Goal: Task Accomplishment & Management: Manage account settings

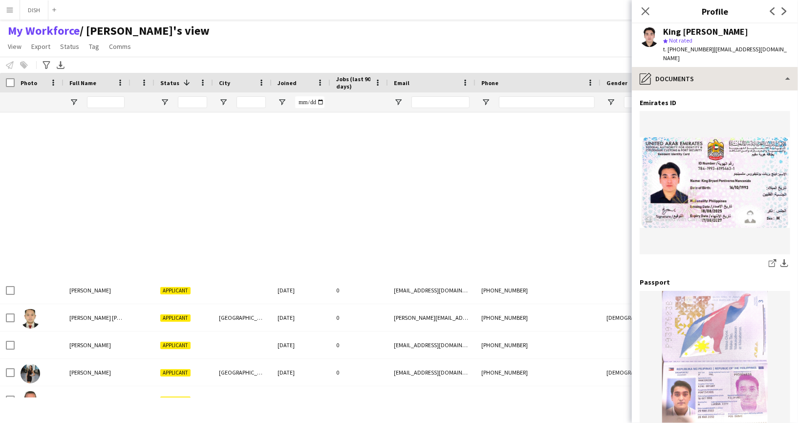
scroll to position [30, 0]
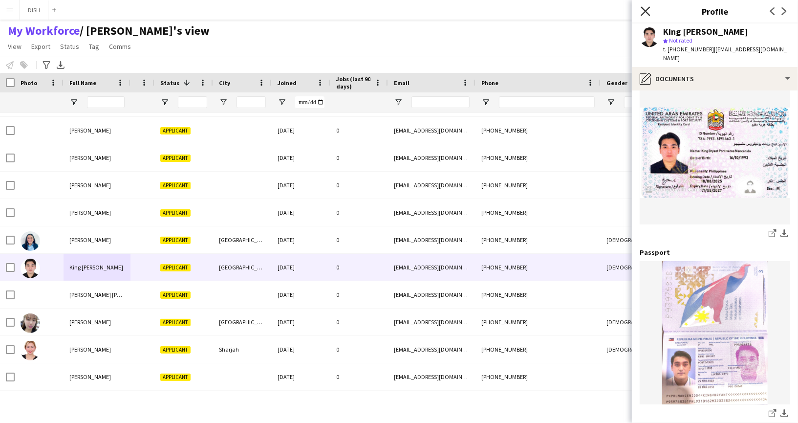
click at [642, 9] on icon "Close pop-in" at bounding box center [644, 10] width 9 height 9
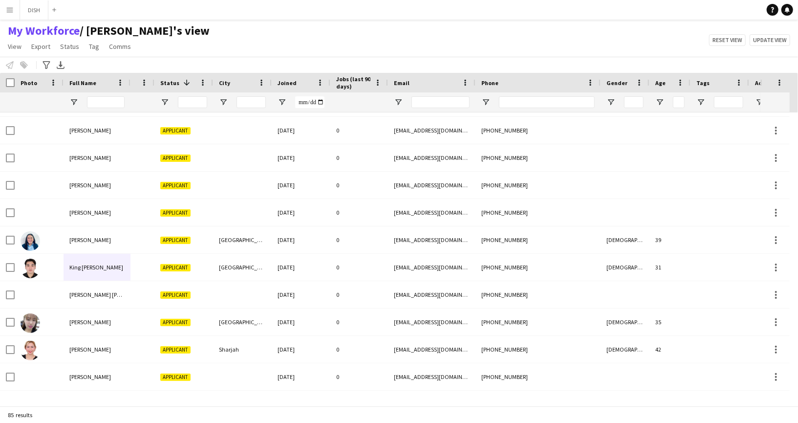
click at [6, 10] on app-icon "Menu" at bounding box center [10, 10] width 8 height 8
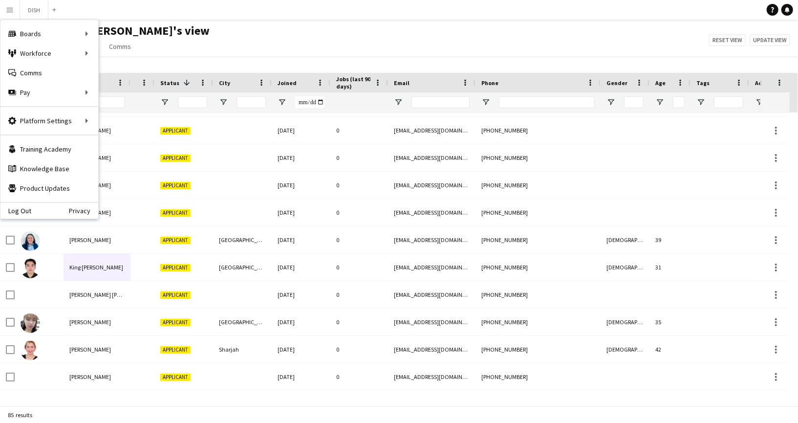
click at [186, 15] on app-navbar "Menu Boards Boards Boards All jobs Status Workforce Workforce My Workforce Recr…" at bounding box center [399, 10] width 798 height 20
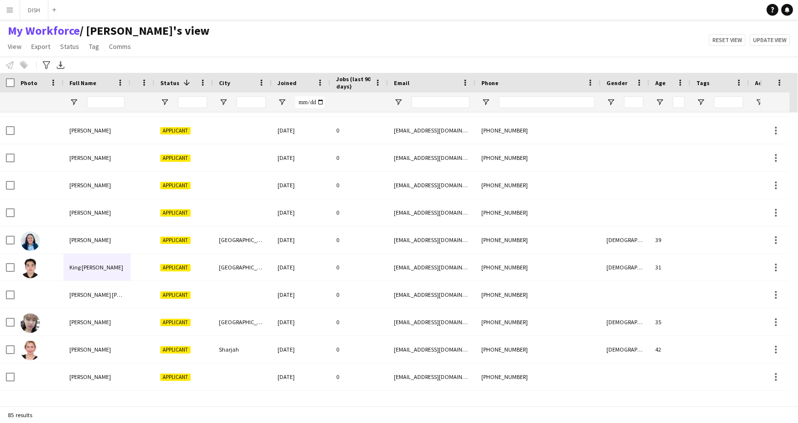
click at [11, 15] on button "Menu" at bounding box center [10, 10] width 20 height 20
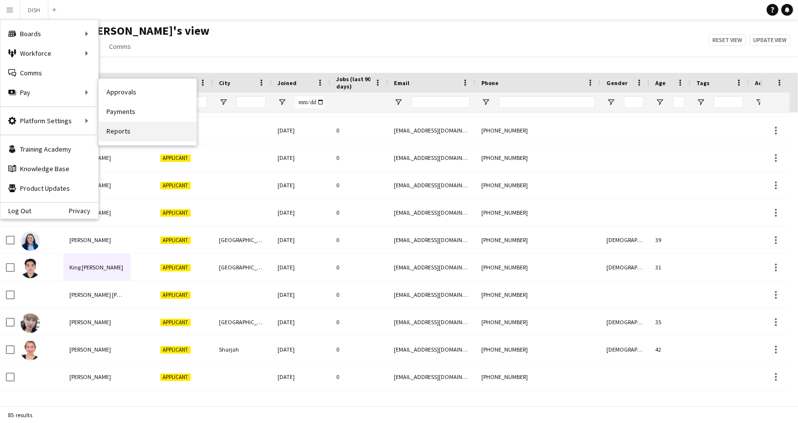
click at [139, 125] on link "Reports" at bounding box center [148, 132] width 98 height 20
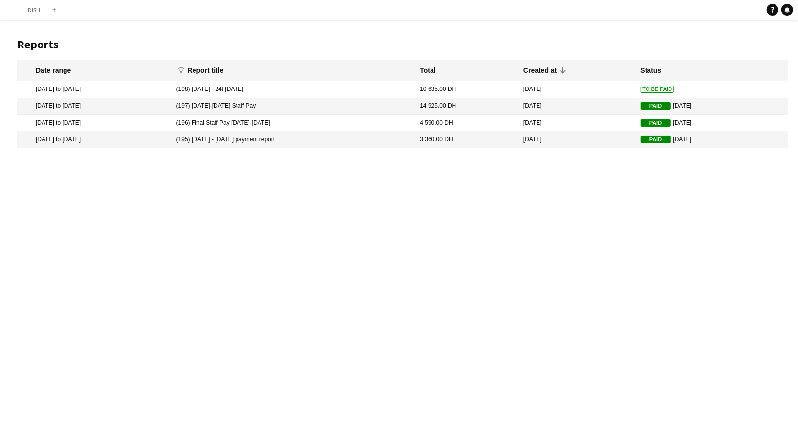
click at [249, 90] on mat-cell "(198) 18th August - 24t August 2025" at bounding box center [293, 89] width 244 height 17
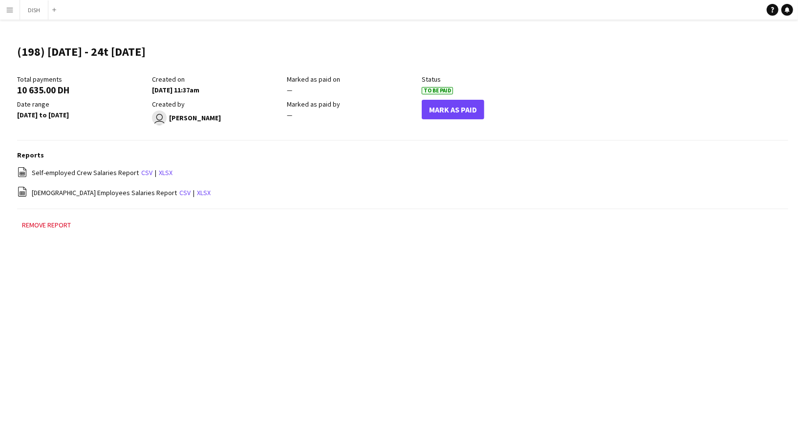
click at [149, 150] on h3 "Reports" at bounding box center [402, 154] width 771 height 9
click at [159, 171] on link "xlsx" at bounding box center [166, 172] width 14 height 9
click at [29, 5] on button "DISH Close" at bounding box center [34, 9] width 28 height 19
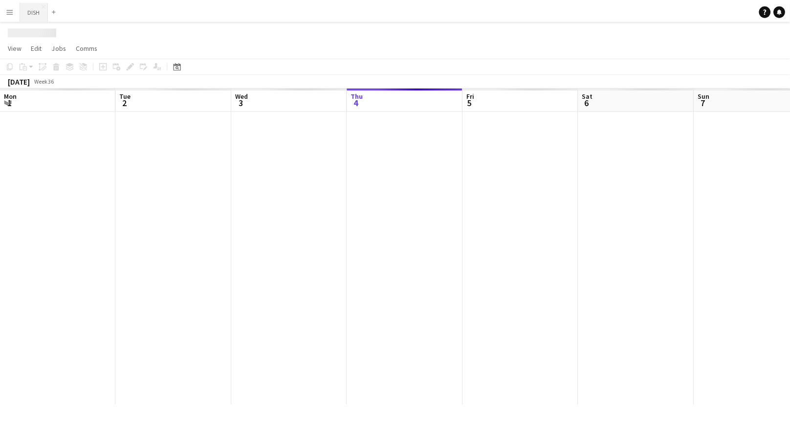
scroll to position [0, 233]
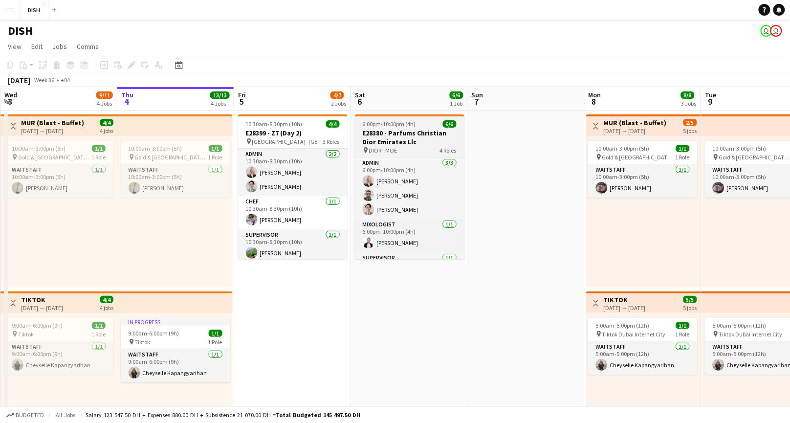
click at [425, 135] on h3 "E28380 - Parfums Christian Dior Emirates Llc" at bounding box center [409, 137] width 109 height 18
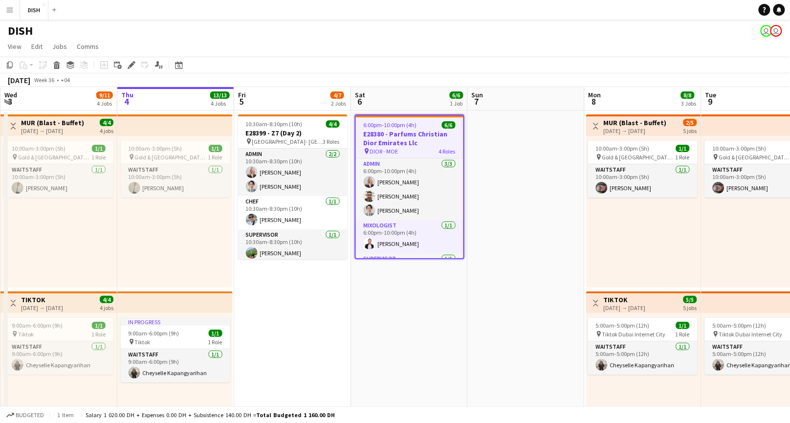
click at [166, 63] on div "Date picker SEP 2025 SEP 2025 Monday M Tuesday T Wednesday W Thursday T Friday …" at bounding box center [176, 65] width 22 height 12
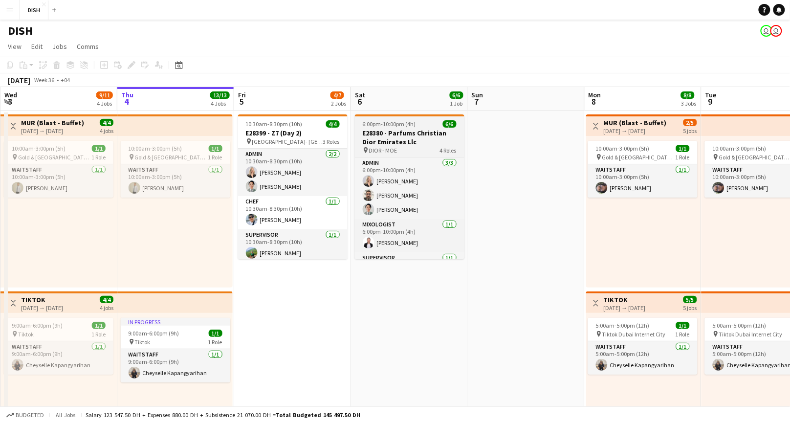
click at [404, 134] on h3 "E28380 - Parfums Christian Dior Emirates Llc" at bounding box center [409, 137] width 109 height 18
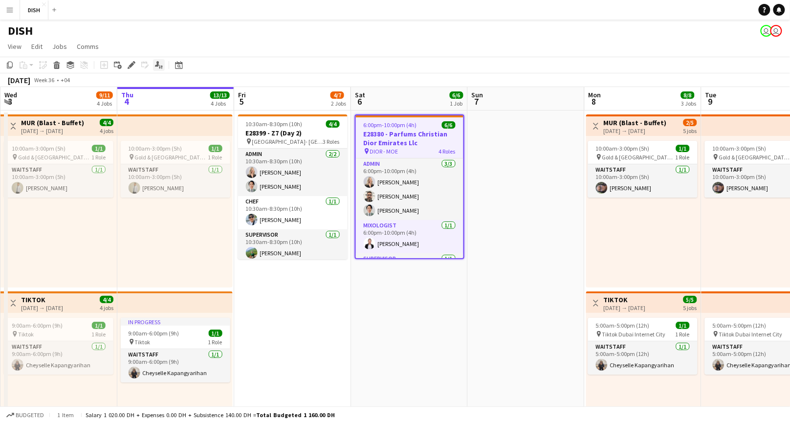
click at [160, 64] on icon "Applicants" at bounding box center [159, 65] width 8 height 8
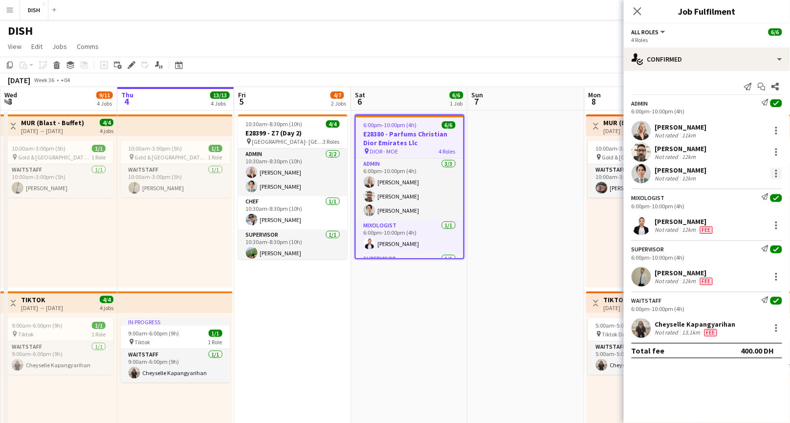
click at [777, 171] on div at bounding box center [776, 174] width 12 height 12
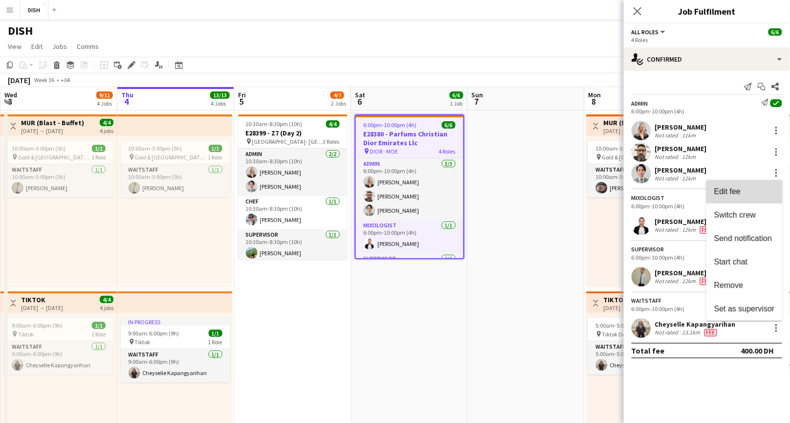
click at [766, 192] on span "Edit fee" at bounding box center [744, 191] width 61 height 9
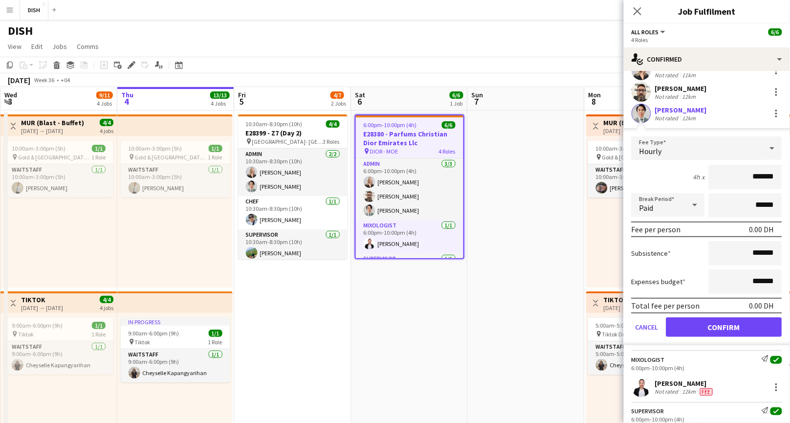
scroll to position [64, 0]
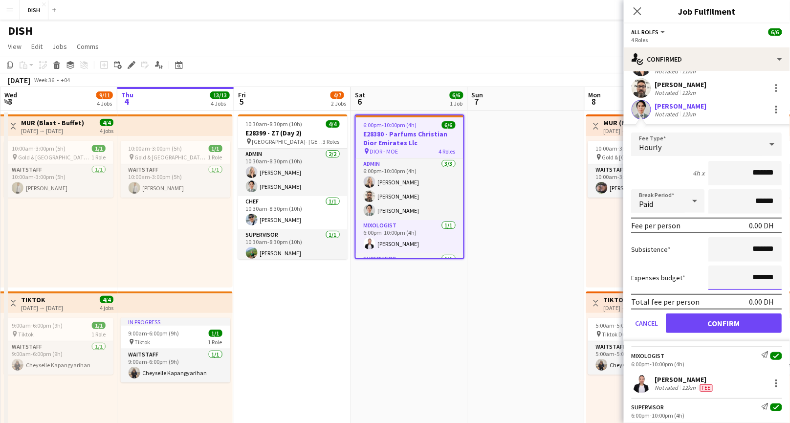
click at [736, 271] on input "*******" at bounding box center [744, 277] width 73 height 24
click at [639, 8] on icon "Close pop-in" at bounding box center [636, 10] width 9 height 9
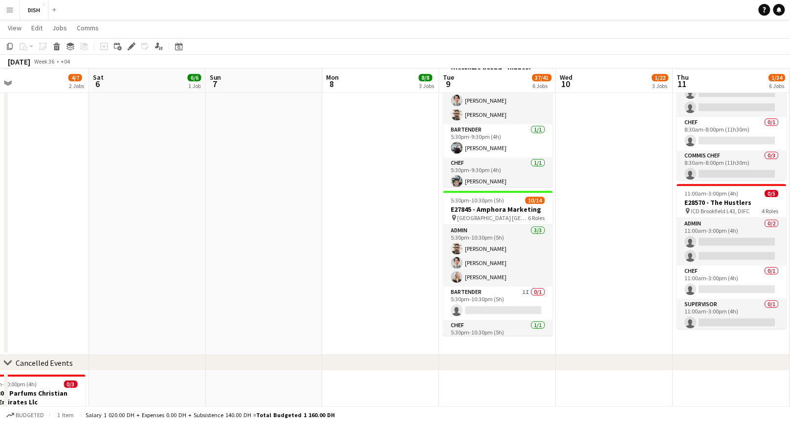
scroll to position [726, 0]
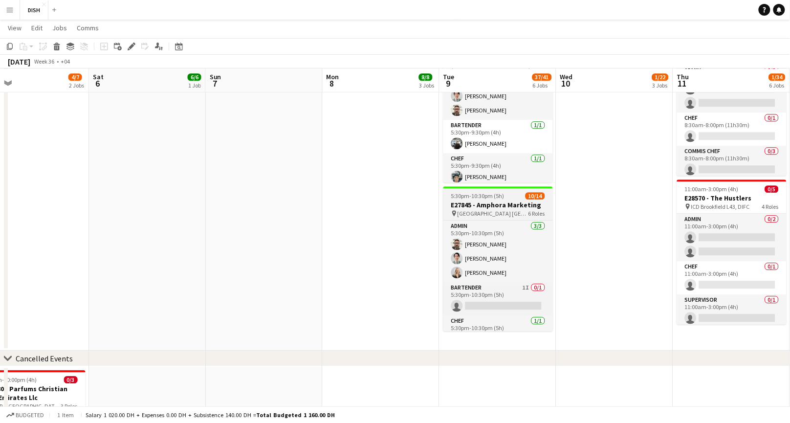
click at [465, 210] on span "Marina Mall 01st Floor, Abu Dhabi" at bounding box center [492, 213] width 71 height 7
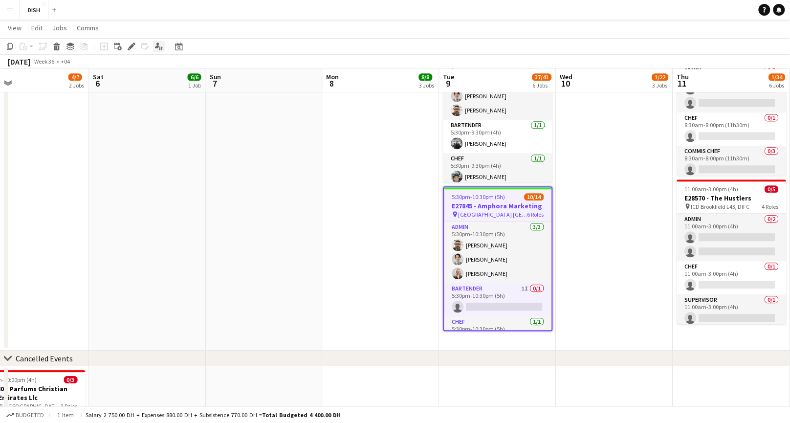
click at [158, 45] on icon "Applicants" at bounding box center [159, 47] width 8 height 8
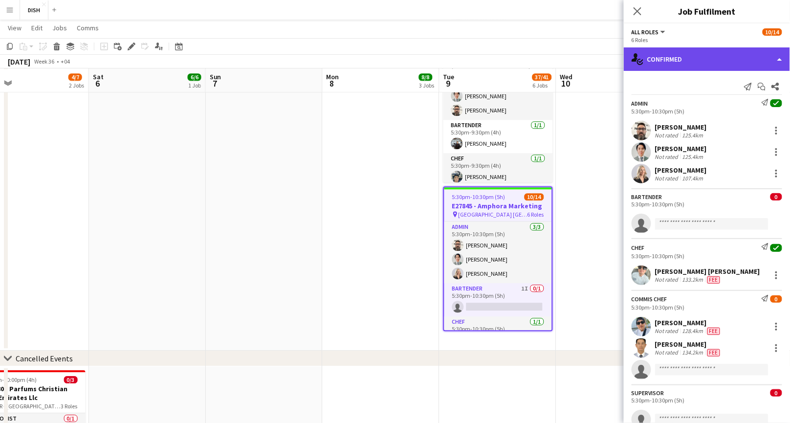
click at [688, 63] on div "single-neutral-actions-check-2 Confirmed" at bounding box center [706, 58] width 166 height 23
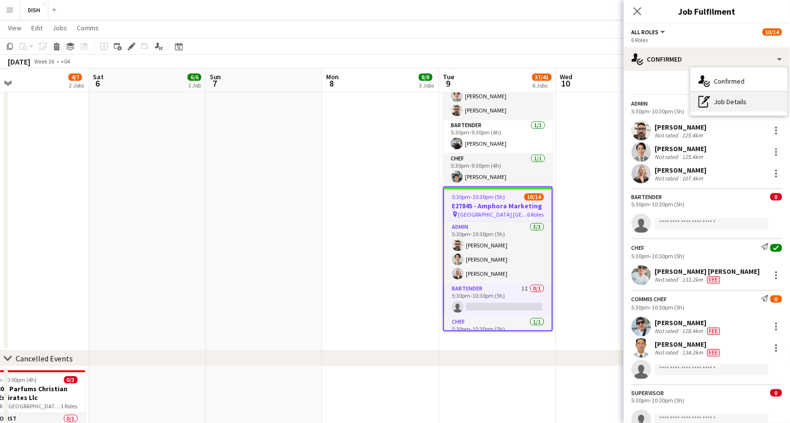
click at [725, 101] on div "pen-write Job Details" at bounding box center [738, 102] width 97 height 20
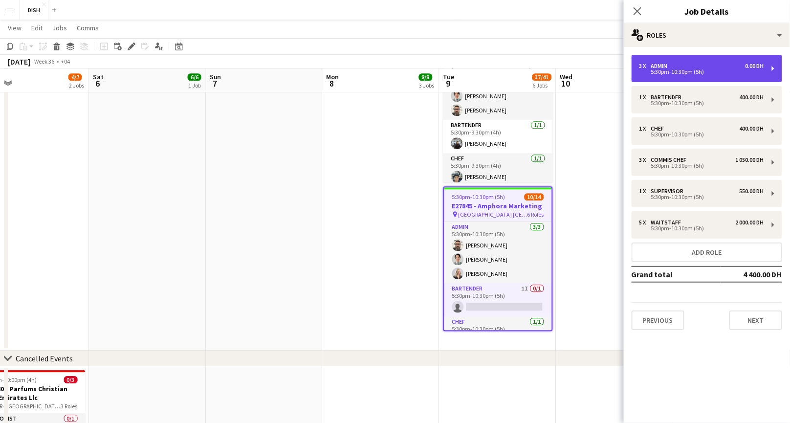
click at [688, 74] on div "5:30pm-10:30pm (5h)" at bounding box center [701, 71] width 125 height 5
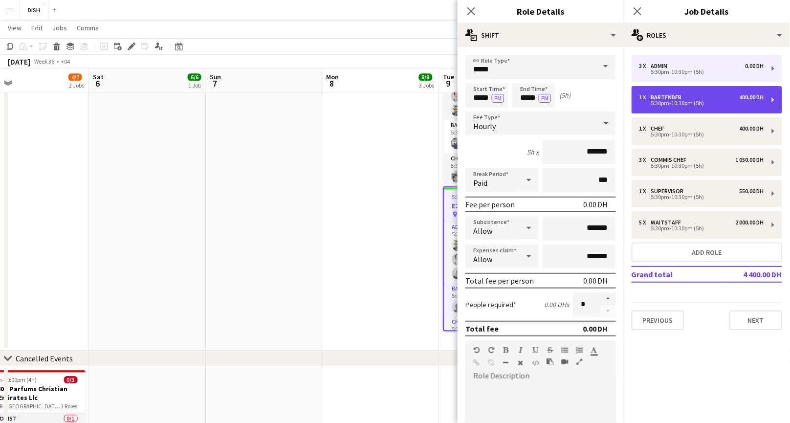
click at [694, 93] on div "1 x Bartender 400.00 DH 5:30pm-10:30pm (5h)" at bounding box center [706, 99] width 150 height 27
type input "*********"
type input "********"
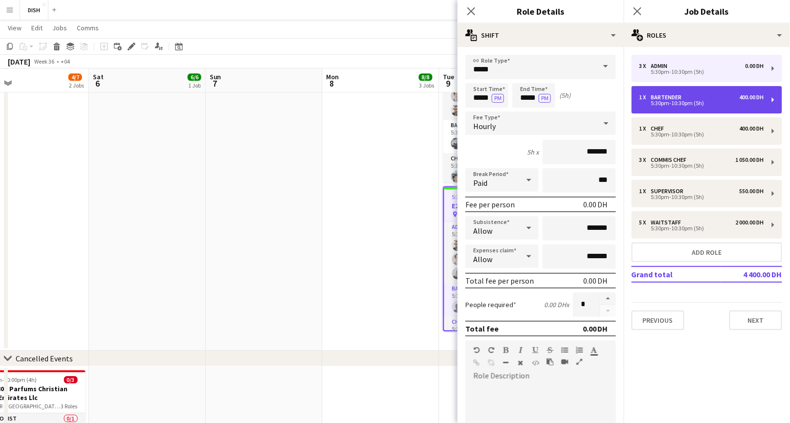
type input "*"
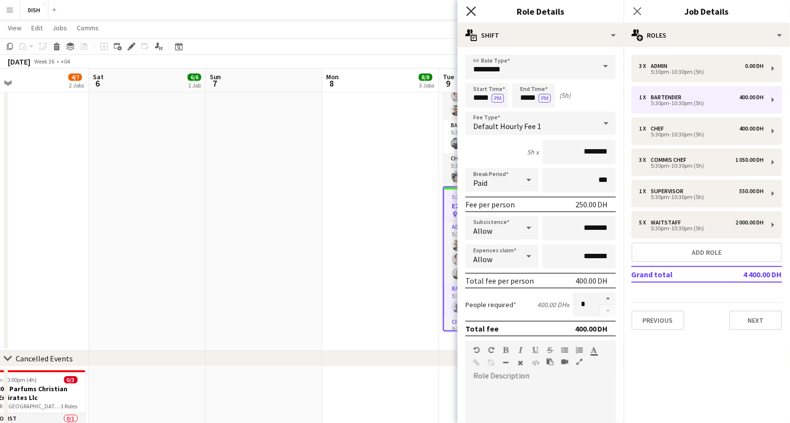
click at [472, 12] on icon at bounding box center [470, 10] width 9 height 9
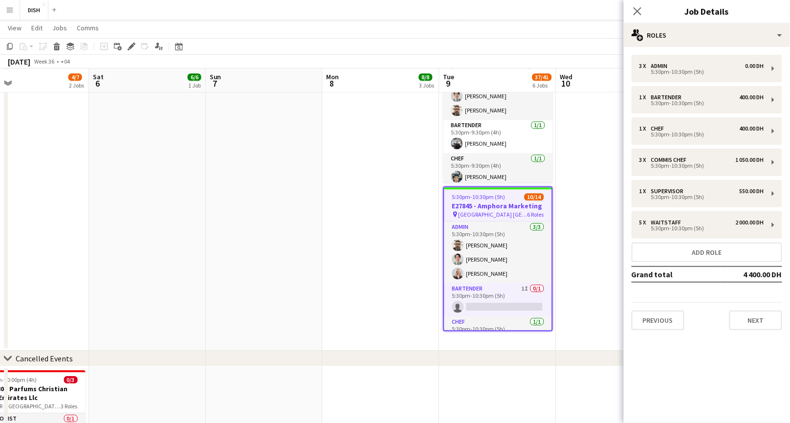
click at [12, 9] on app-icon "Menu" at bounding box center [10, 10] width 8 height 8
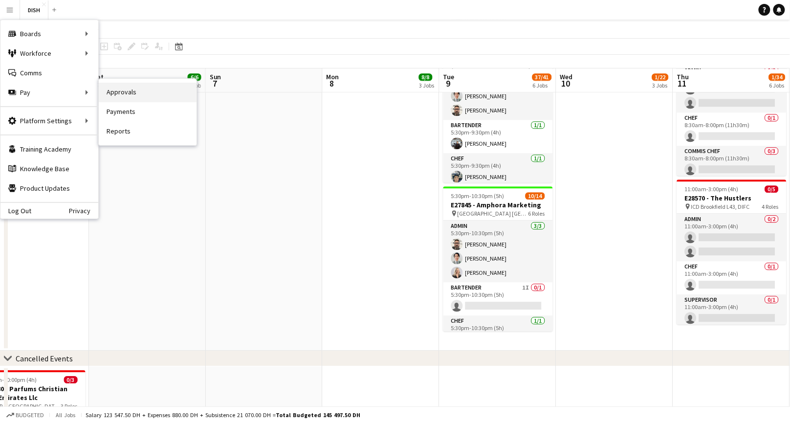
click at [114, 97] on link "Approvals" at bounding box center [148, 93] width 98 height 20
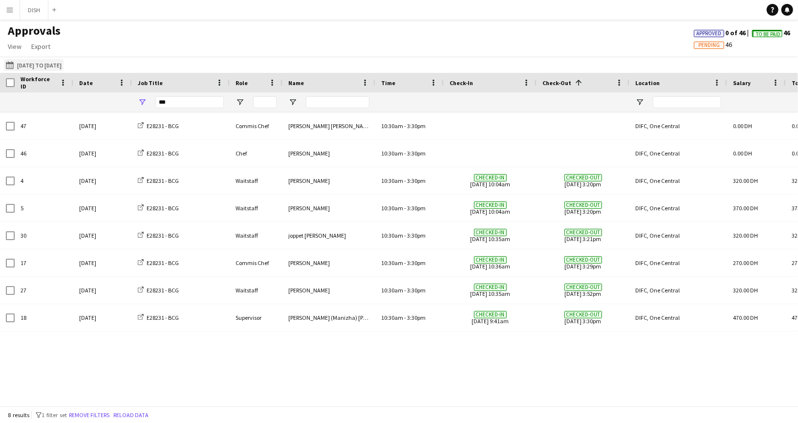
click at [46, 66] on button "18-08-2025 to 24-08-2025 18-08-2025 to 24-08-2025" at bounding box center [34, 65] width 60 height 12
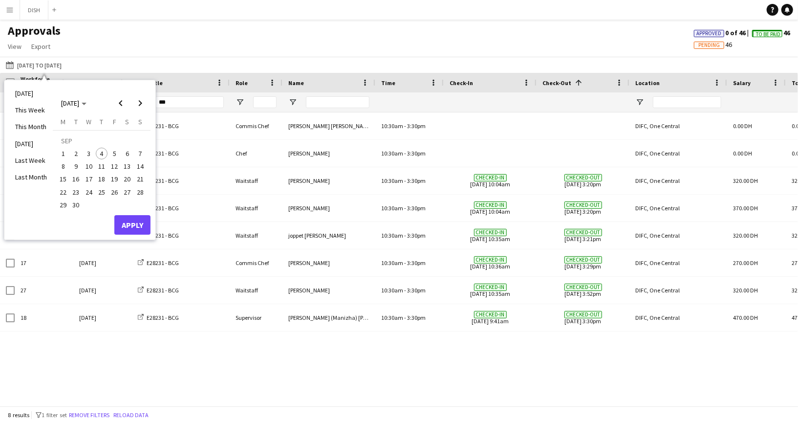
click at [75, 164] on span "9" at bounding box center [76, 166] width 12 height 12
click at [134, 224] on button "Apply" at bounding box center [132, 225] width 36 height 20
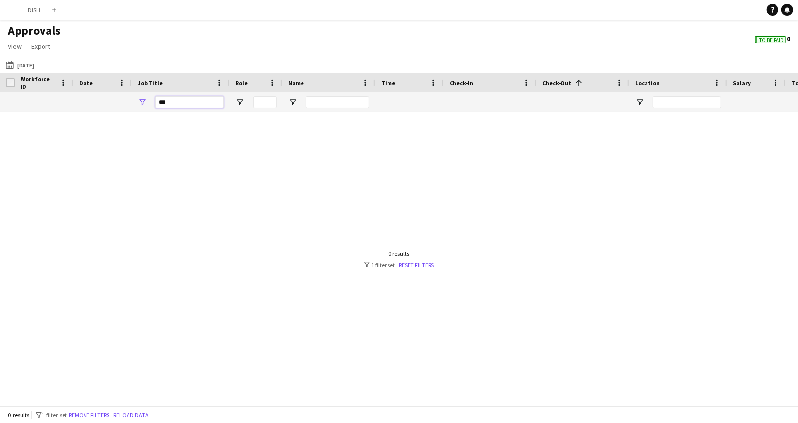
click at [175, 106] on input "***" at bounding box center [189, 102] width 68 height 12
type input "*****"
click at [417, 265] on link "Reset filters" at bounding box center [416, 264] width 35 height 7
click at [196, 101] on input "Job Title Filter Input" at bounding box center [189, 102] width 68 height 12
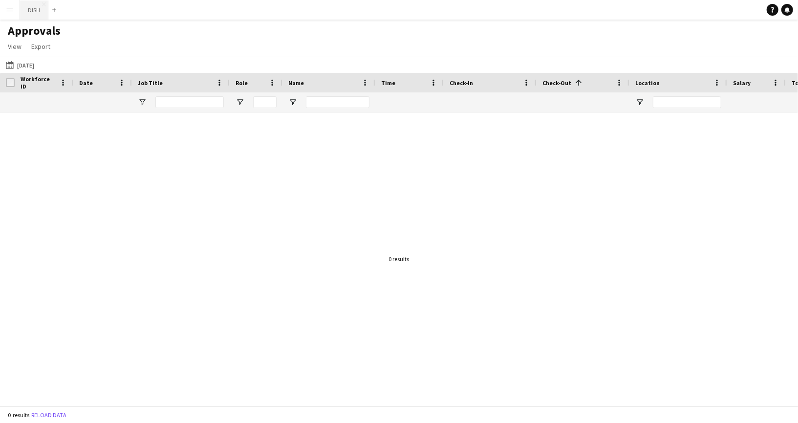
click at [28, 13] on button "DISH Close" at bounding box center [34, 9] width 28 height 19
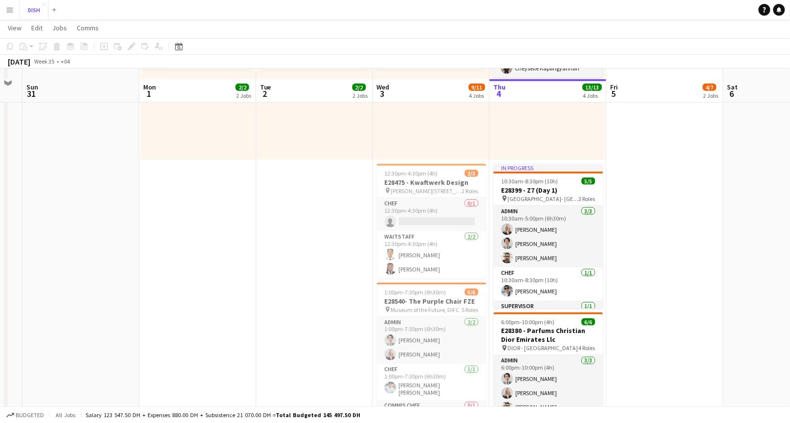
scroll to position [318, 0]
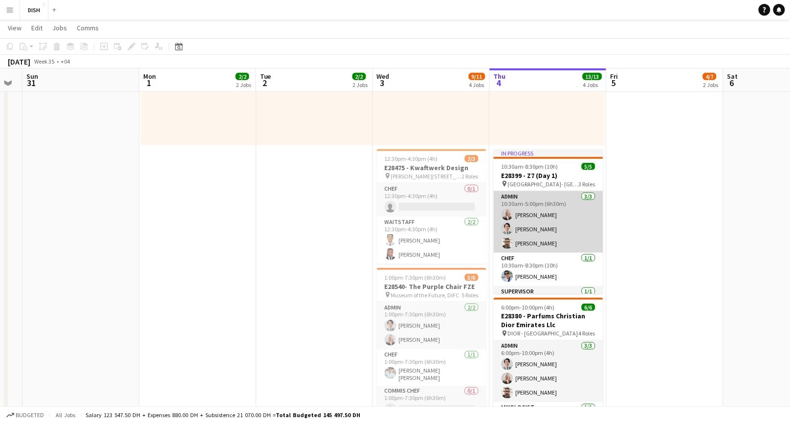
click at [566, 237] on app-card-role "Admin 3/3 10:30am-5:00pm (6h30m) Victoria Mcloughlin John Santarin Gordon Rober…" at bounding box center [547, 222] width 109 height 62
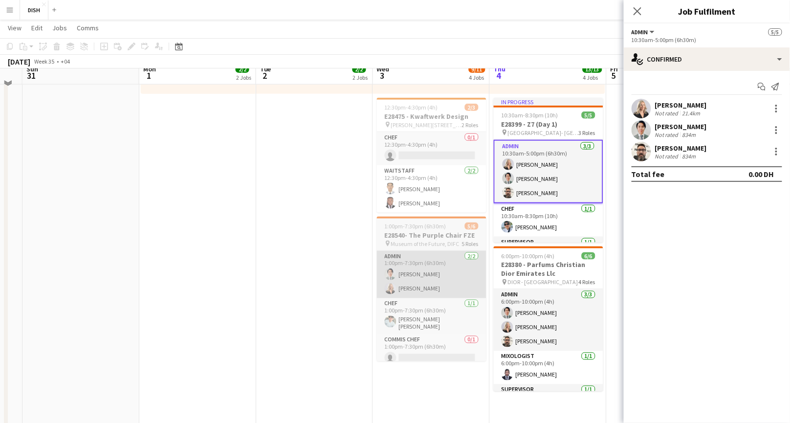
scroll to position [372, 0]
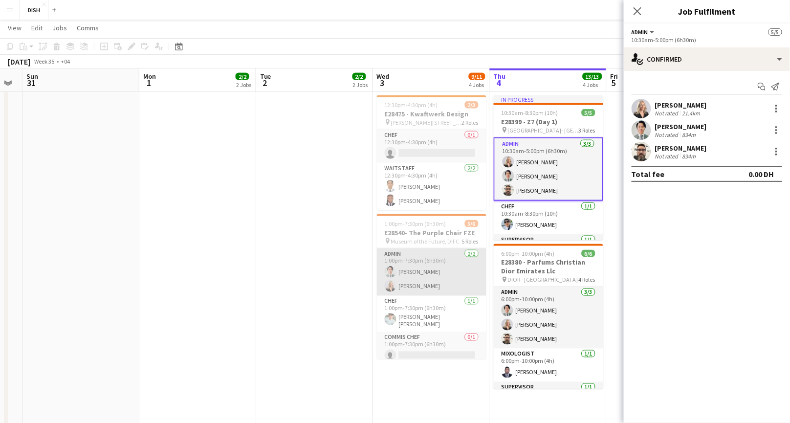
click at [425, 272] on app-card-role "Admin 2/2 1:00pm-7:30pm (6h30m) John Santarin Victoria Mcloughlin" at bounding box center [431, 271] width 109 height 47
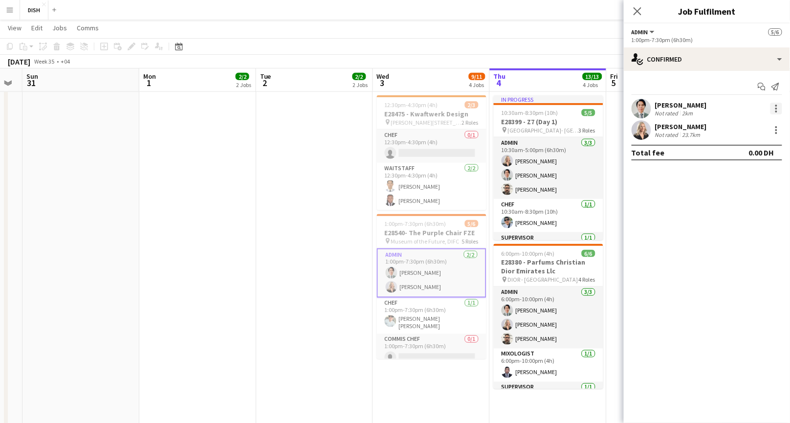
click at [774, 106] on div at bounding box center [776, 109] width 12 height 12
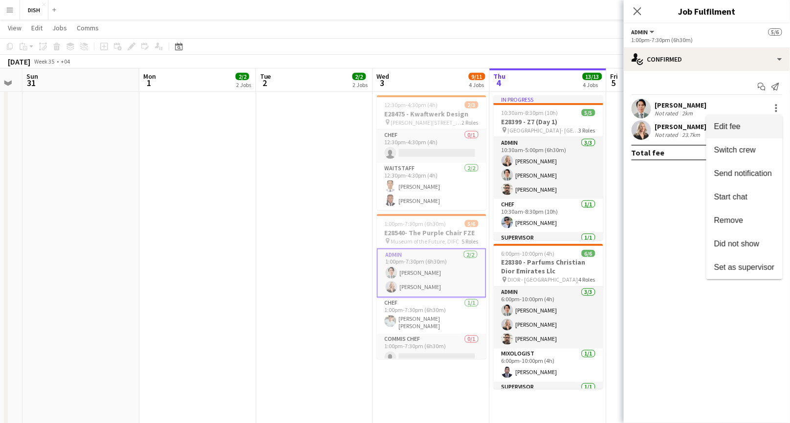
click at [770, 120] on button "Edit fee" at bounding box center [744, 126] width 76 height 23
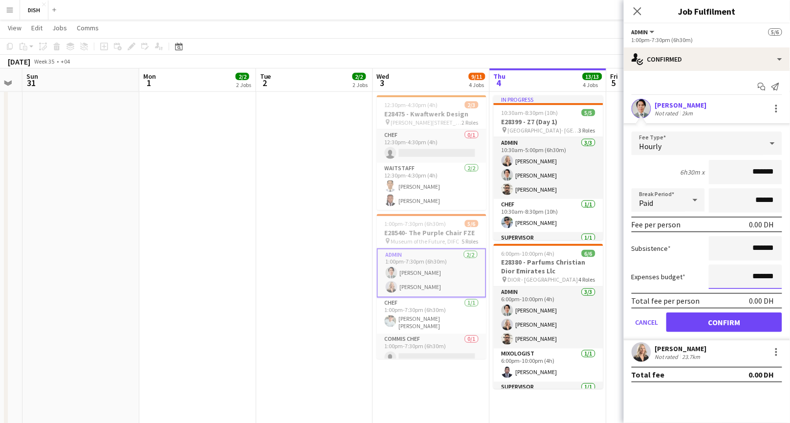
click at [741, 273] on input "*******" at bounding box center [744, 276] width 73 height 24
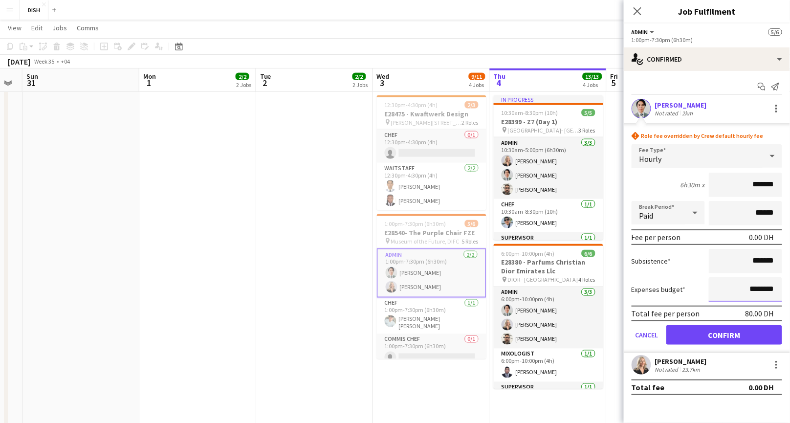
type input "********"
click at [746, 332] on button "Confirm" at bounding box center [724, 335] width 116 height 20
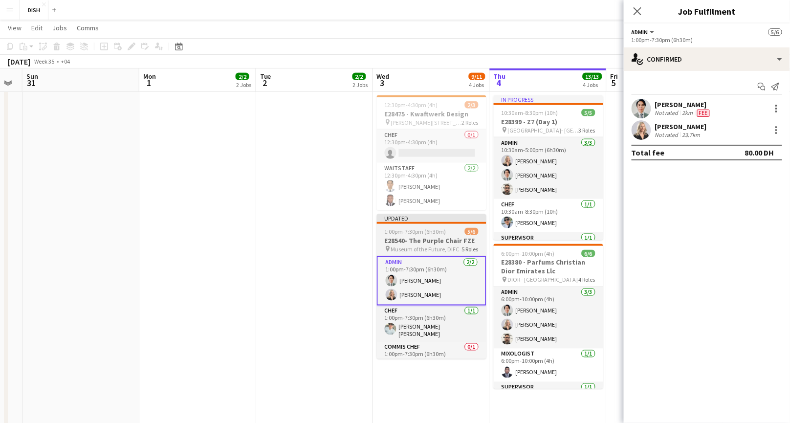
click at [402, 221] on div "Updated" at bounding box center [431, 218] width 109 height 8
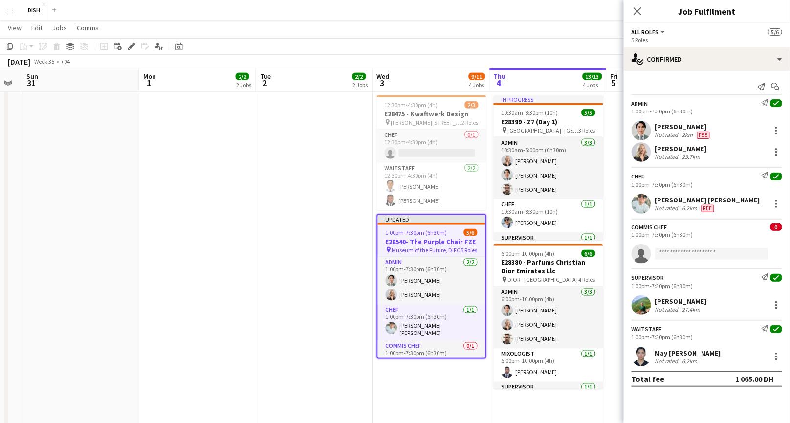
click at [638, 12] on icon "Close pop-in" at bounding box center [637, 11] width 8 height 8
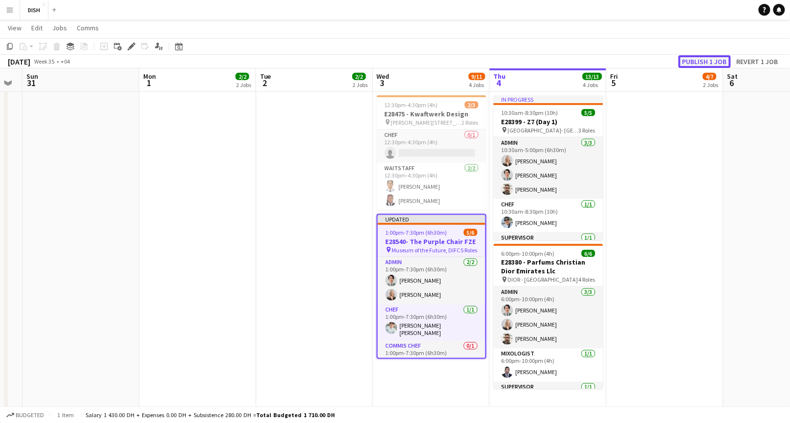
click at [708, 62] on button "Publish 1 job" at bounding box center [704, 61] width 52 height 13
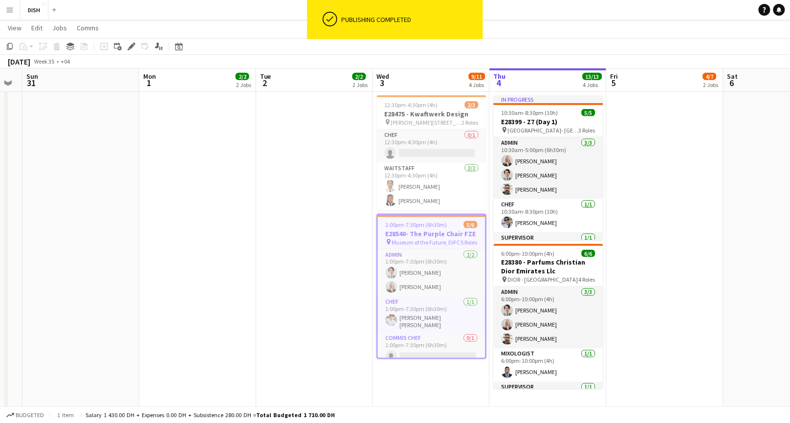
click at [15, 11] on button "Menu" at bounding box center [10, 10] width 20 height 20
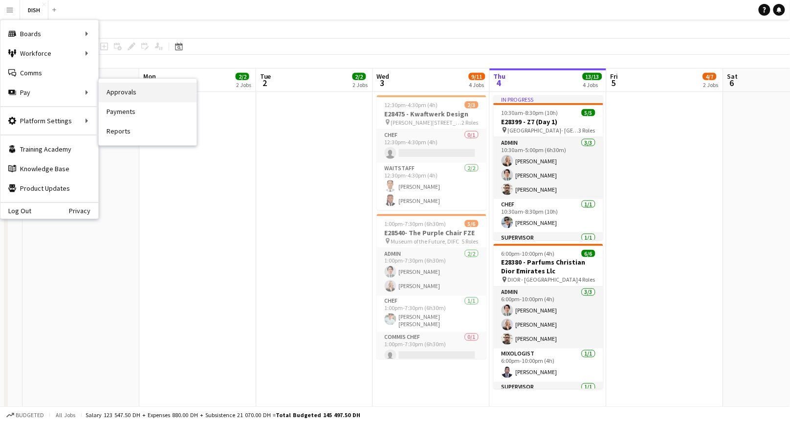
click at [124, 96] on link "Approvals" at bounding box center [148, 93] width 98 height 20
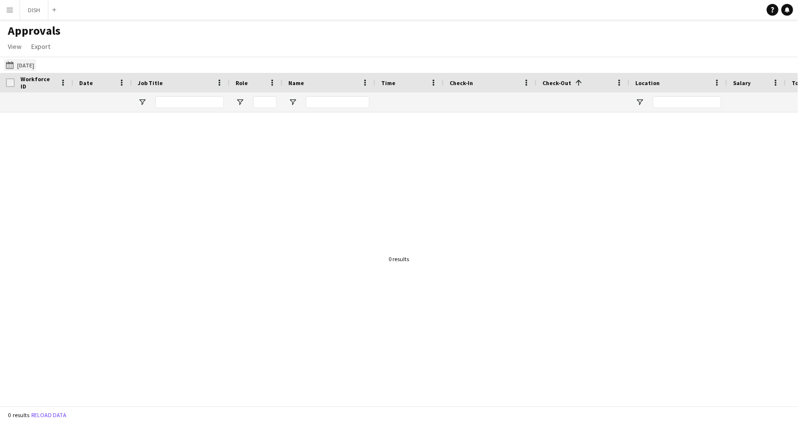
click at [36, 67] on button "09-09-2025 09-09-2025" at bounding box center [20, 65] width 32 height 12
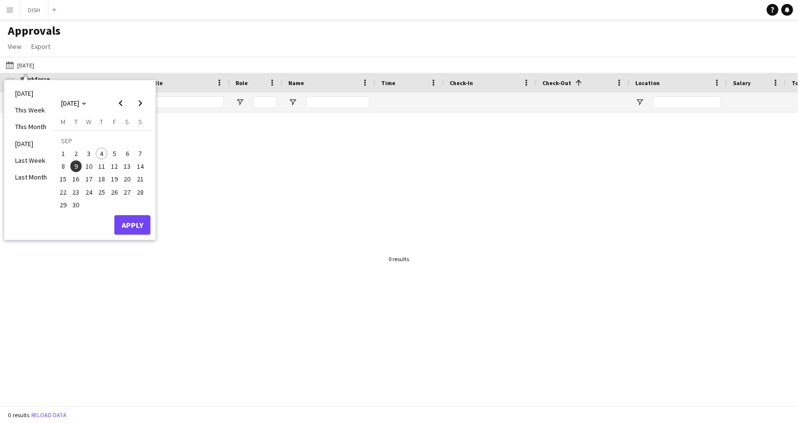
click at [66, 152] on span "1" at bounding box center [63, 154] width 12 height 12
click at [89, 152] on span "3" at bounding box center [89, 154] width 12 height 12
click at [130, 218] on button "Apply" at bounding box center [132, 225] width 36 height 20
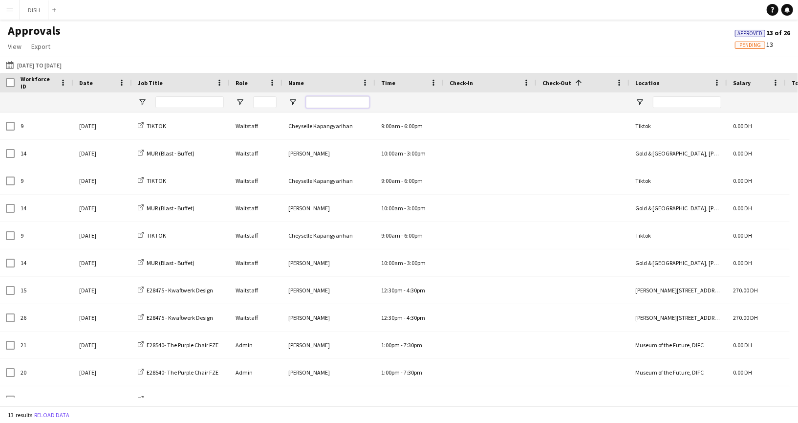
click at [323, 102] on input "Name Filter Input" at bounding box center [338, 102] width 64 height 12
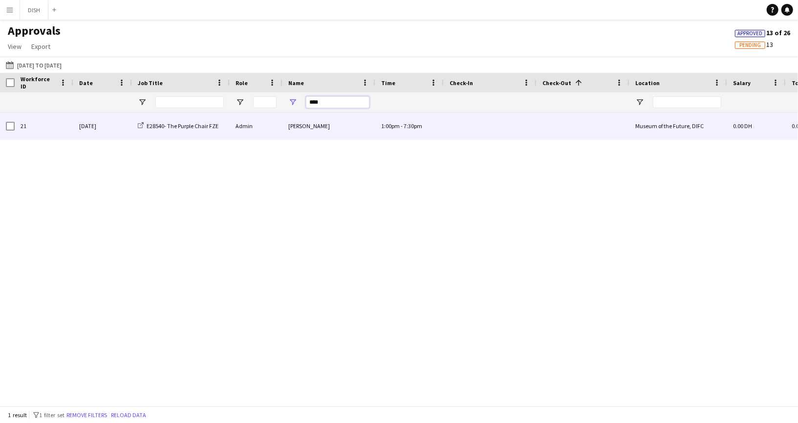
scroll to position [0, 46]
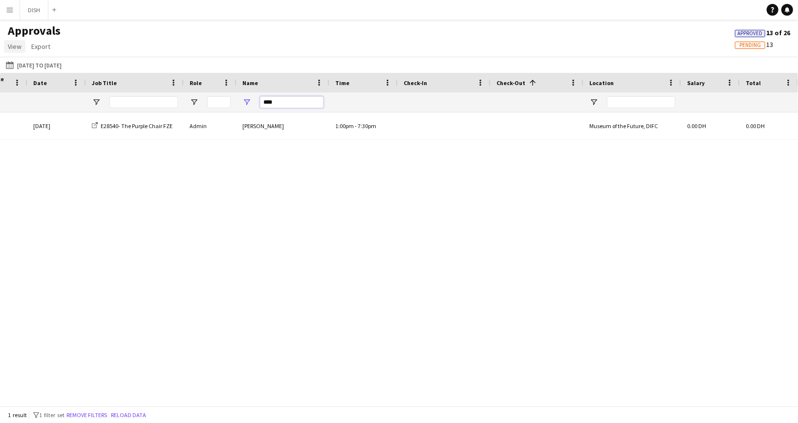
type input "****"
click at [13, 49] on span "View" at bounding box center [15, 46] width 14 height 9
click at [40, 73] on link "Customise view" at bounding box center [38, 67] width 68 height 21
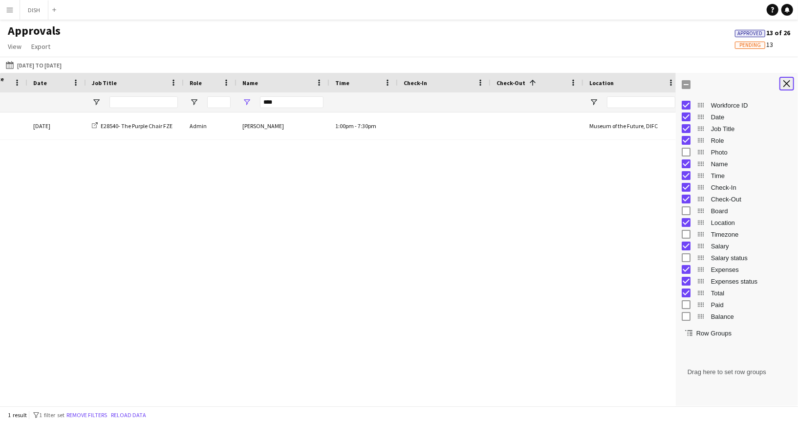
click at [789, 79] on button "Close tool panel" at bounding box center [786, 84] width 15 height 14
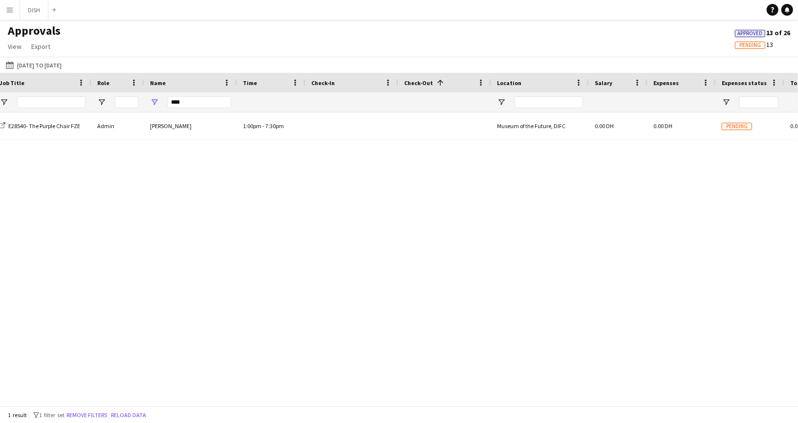
scroll to position [0, 183]
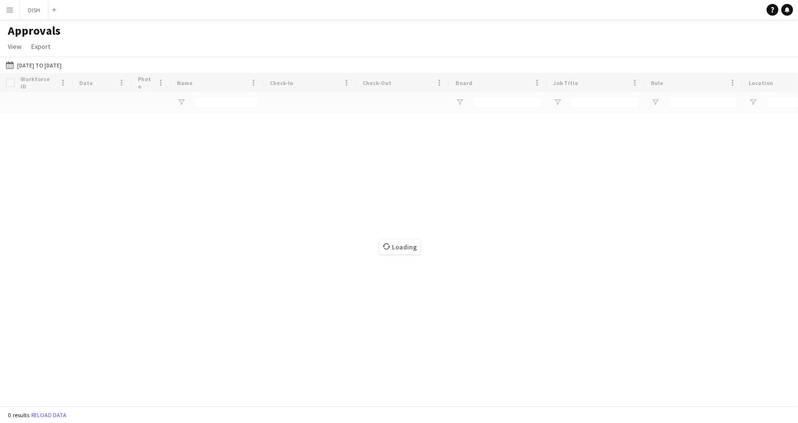
type input "****"
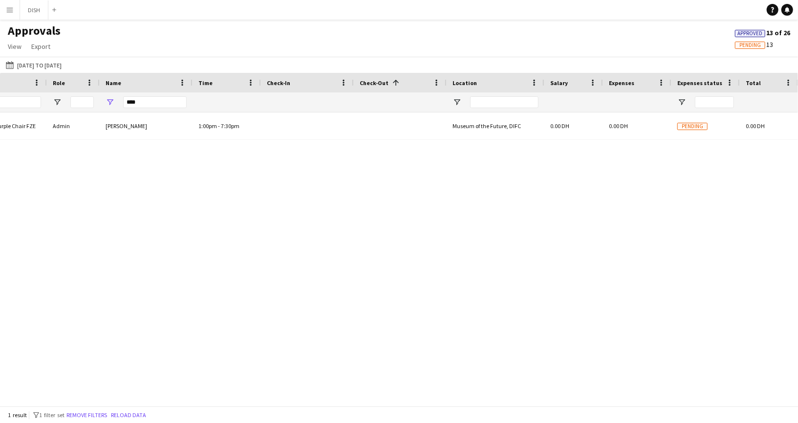
scroll to position [0, 183]
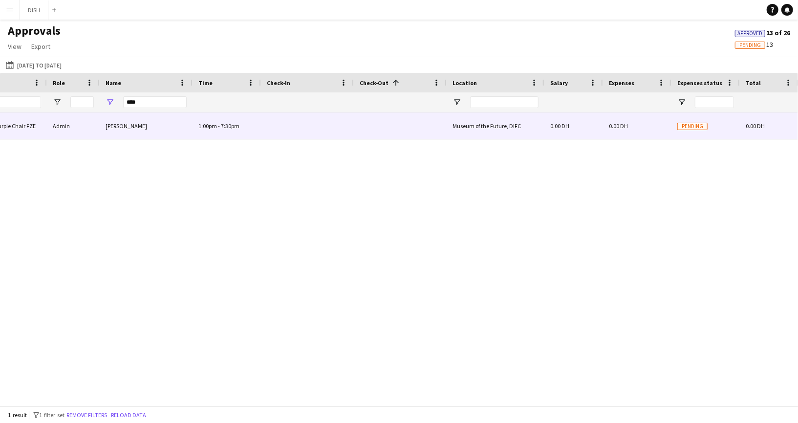
click at [624, 125] on span "0.00 DH" at bounding box center [618, 125] width 19 height 7
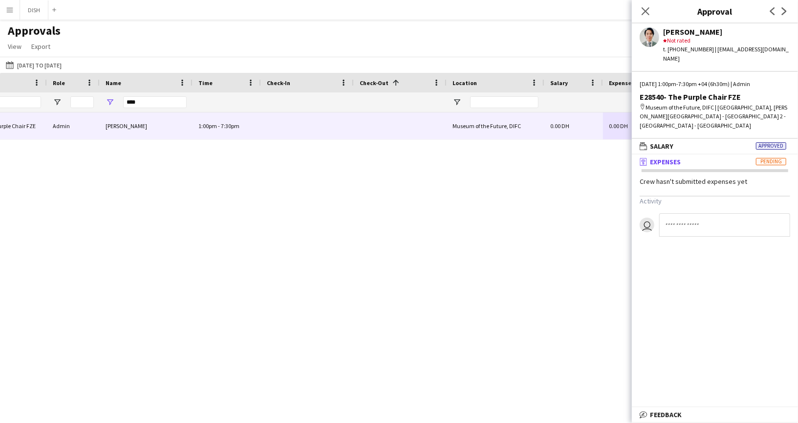
click at [693, 157] on mat-panel-title "receipt Expenses Pending" at bounding box center [713, 161] width 162 height 9
click at [710, 142] on mat-panel-title "wallet Salary Approved" at bounding box center [713, 146] width 162 height 9
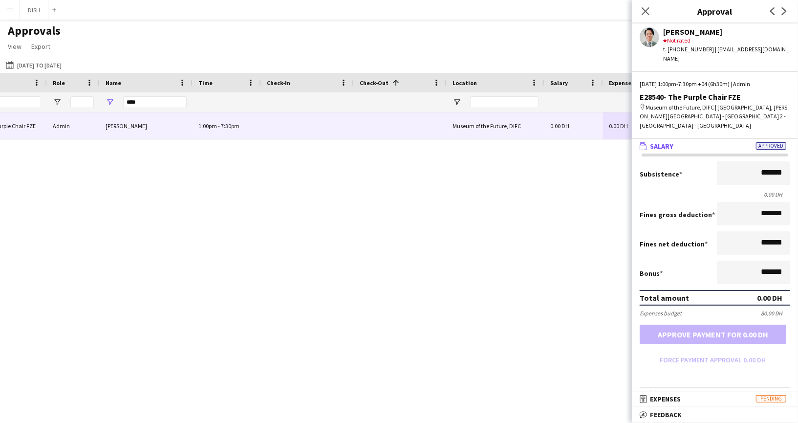
scroll to position [20, 0]
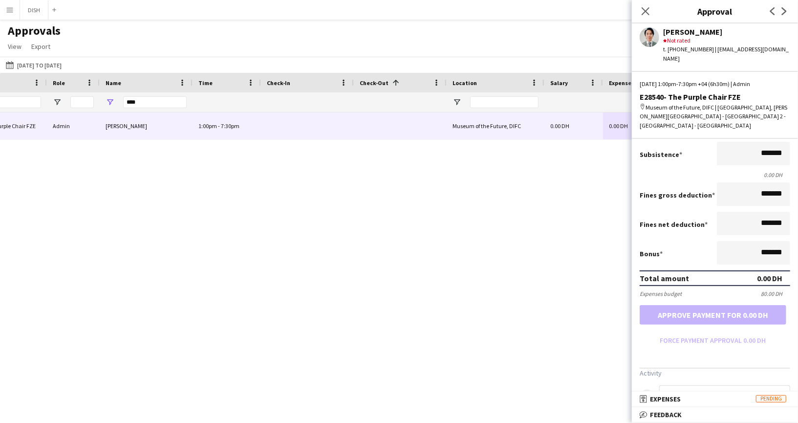
click at [722, 290] on div "Expenses budget 80.00 DH" at bounding box center [715, 293] width 150 height 7
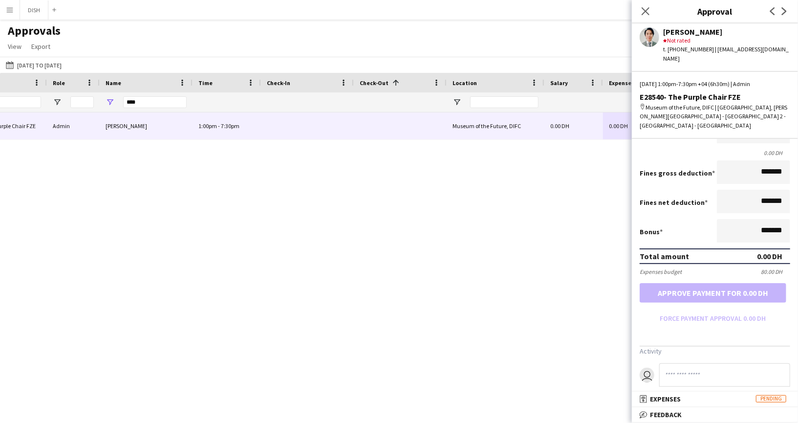
scroll to position [42, 0]
click at [691, 401] on mat-panel-title "receipt Expenses Pending" at bounding box center [713, 398] width 162 height 9
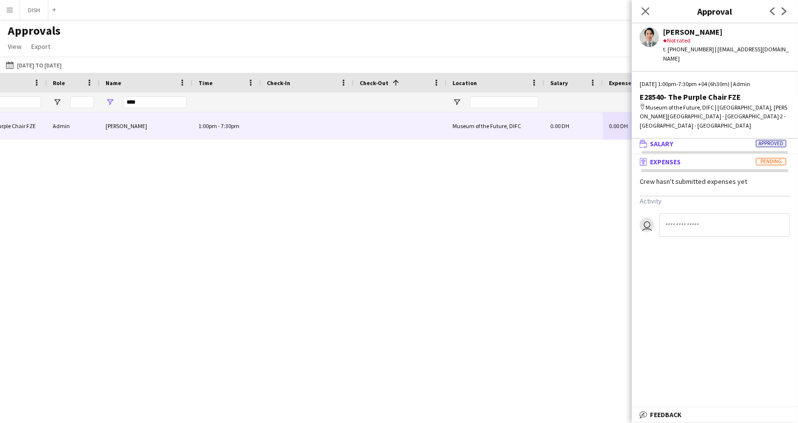
click at [727, 139] on mat-expansion-panel-header "wallet Salary Approved" at bounding box center [715, 143] width 166 height 15
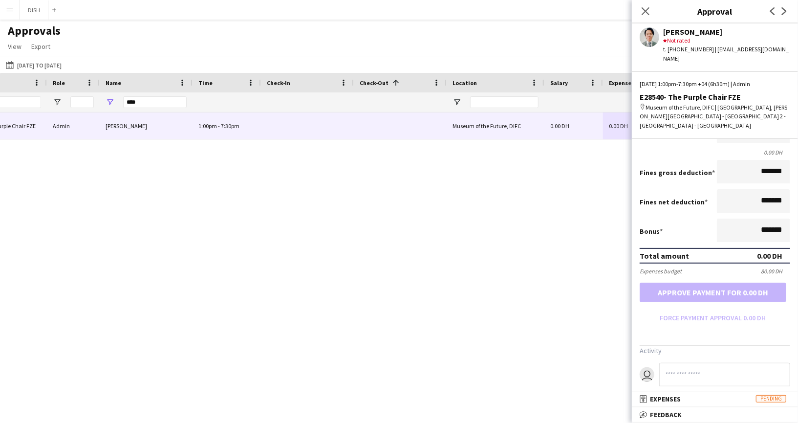
scroll to position [0, 0]
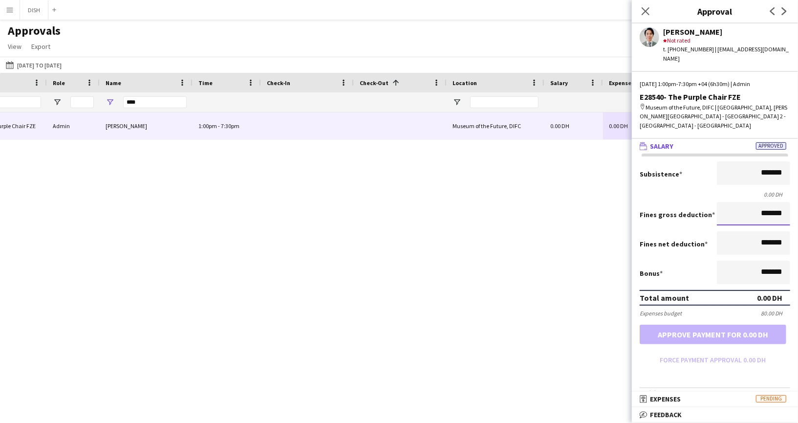
click at [735, 203] on input "*******" at bounding box center [753, 213] width 73 height 23
click at [741, 205] on input "*******" at bounding box center [753, 213] width 73 height 23
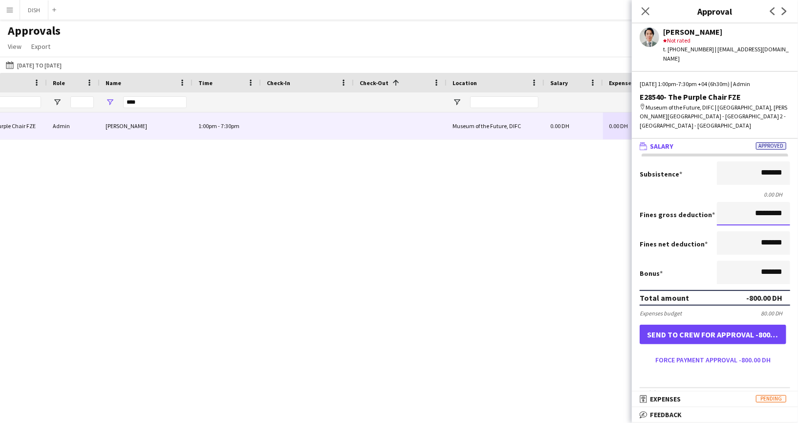
type input "*********"
click at [736, 233] on input "*******" at bounding box center [753, 242] width 73 height 23
type input "****"
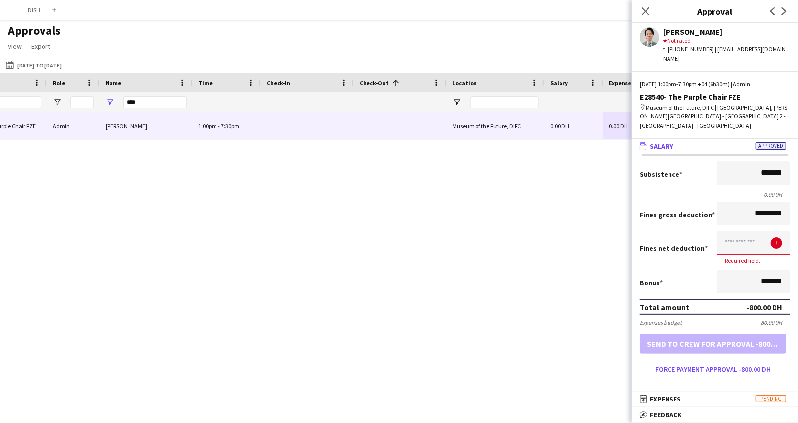
click at [745, 231] on input at bounding box center [753, 242] width 73 height 23
click at [743, 232] on input at bounding box center [753, 242] width 73 height 23
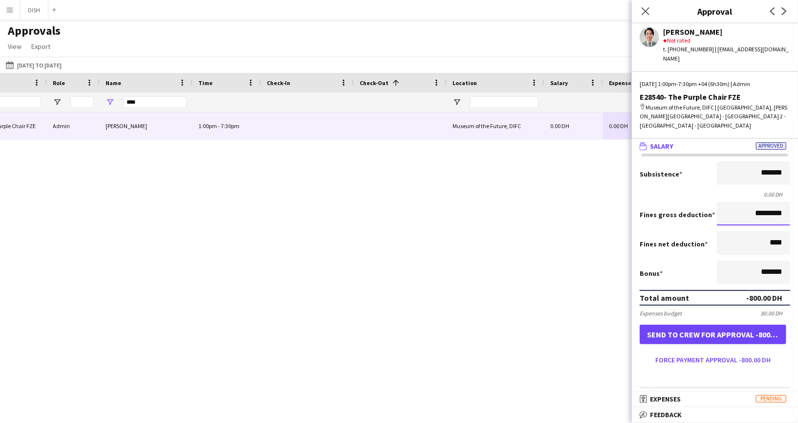
type input "*******"
click at [741, 205] on input "*********" at bounding box center [753, 213] width 73 height 23
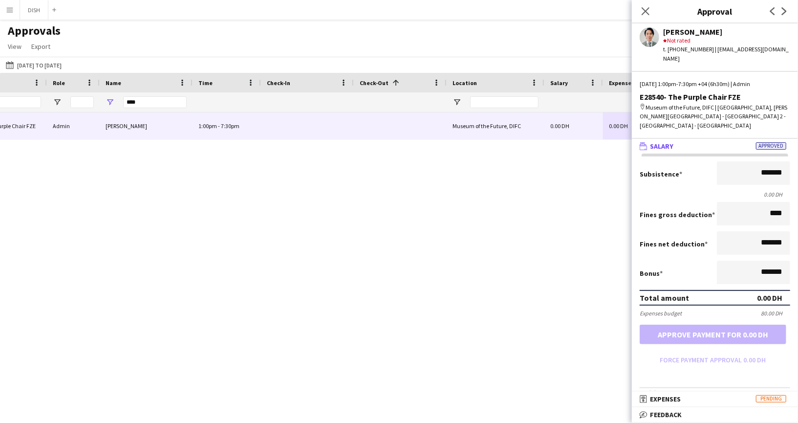
type input "*******"
click at [6, 1] on button "Menu" at bounding box center [10, 10] width 20 height 20
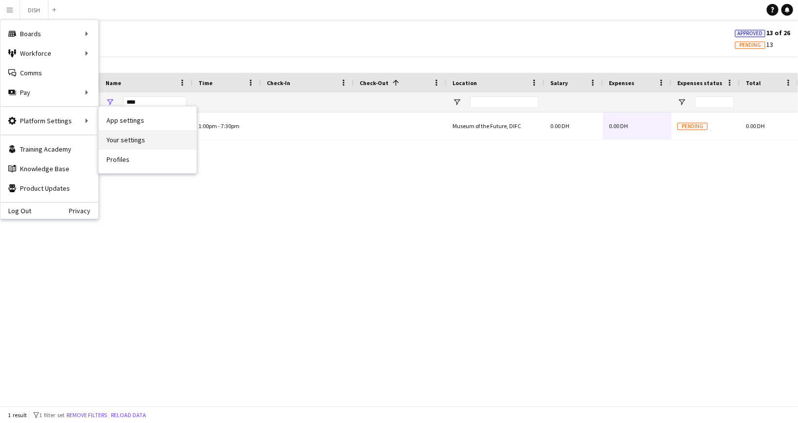
click at [123, 132] on link "Your settings" at bounding box center [148, 140] width 98 height 20
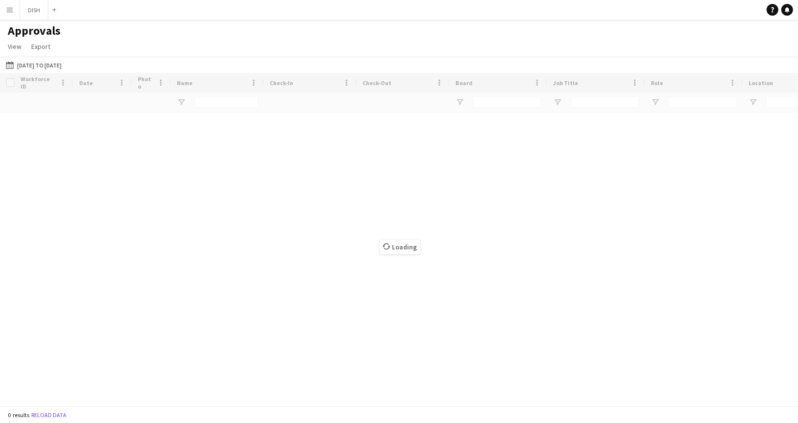
type input "****"
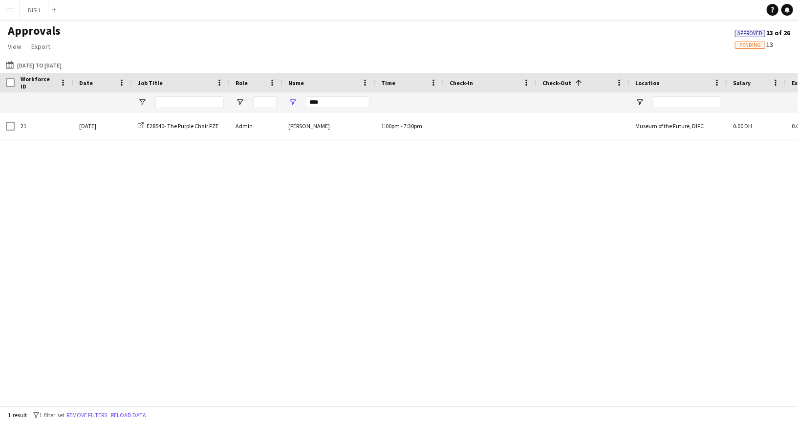
click at [2, 7] on button "Menu" at bounding box center [10, 10] width 20 height 20
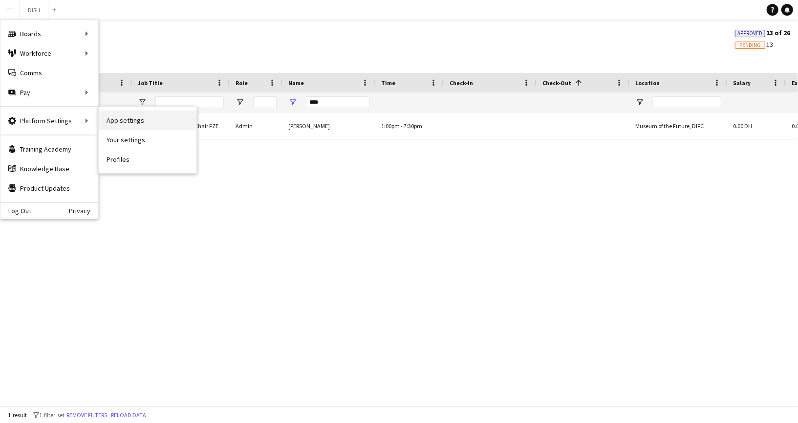
click at [107, 112] on link "App settings" at bounding box center [148, 120] width 98 height 20
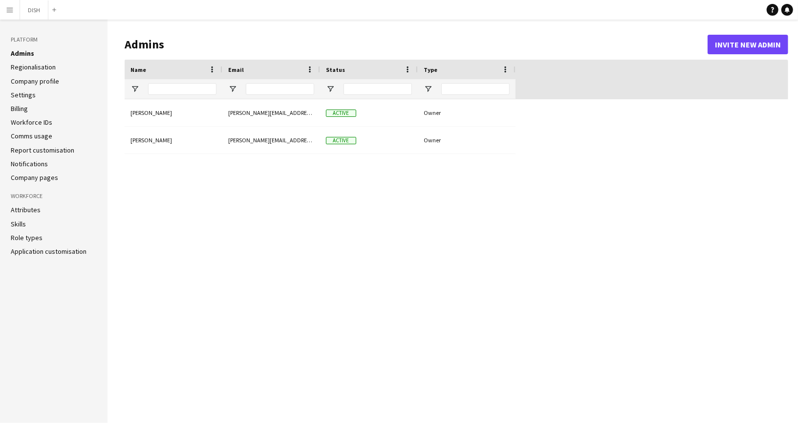
type input "**********"
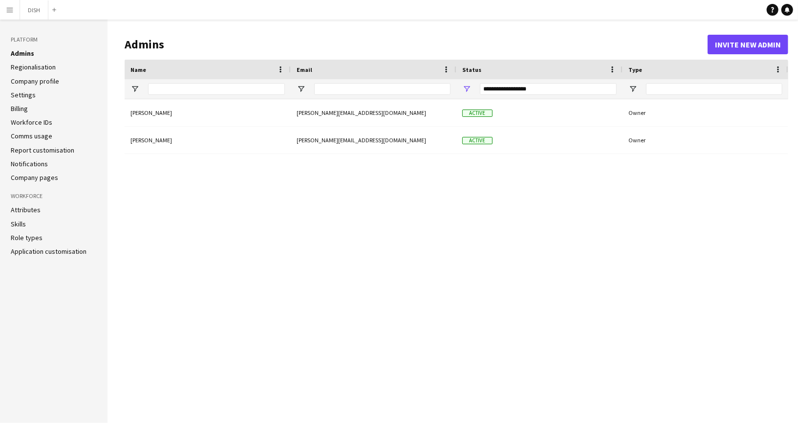
click at [8, 7] on app-icon "Menu" at bounding box center [10, 10] width 8 height 8
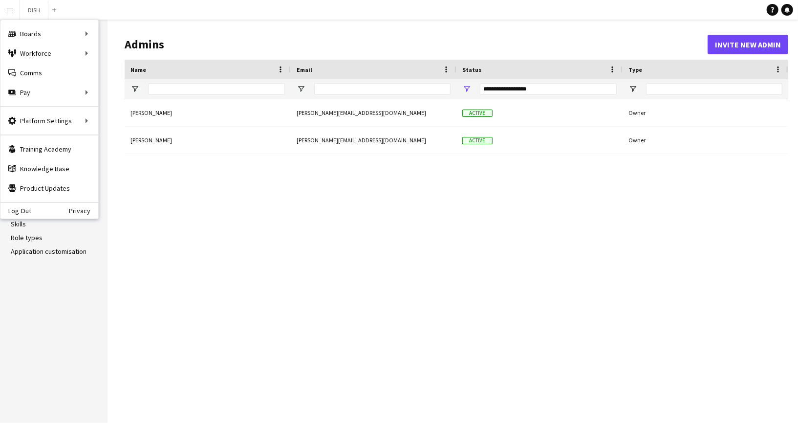
click at [18, 260] on aside "Platform Admins Regionalisation Company profile Settings Billing Workforce IDs …" at bounding box center [53, 221] width 107 height 403
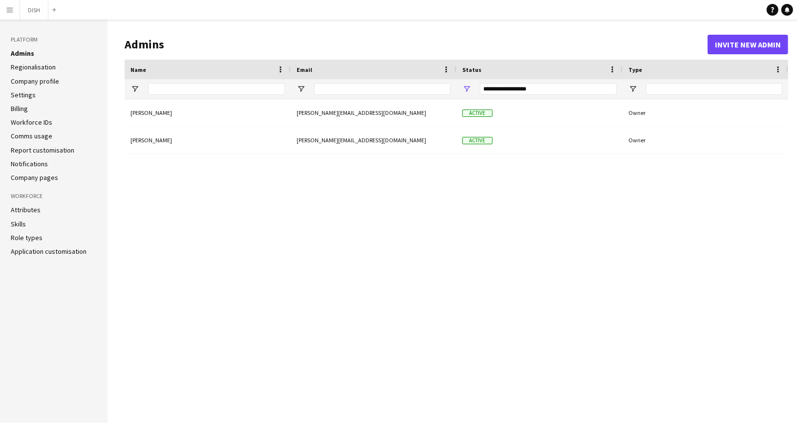
click at [35, 252] on link "Application customisation" at bounding box center [49, 251] width 76 height 9
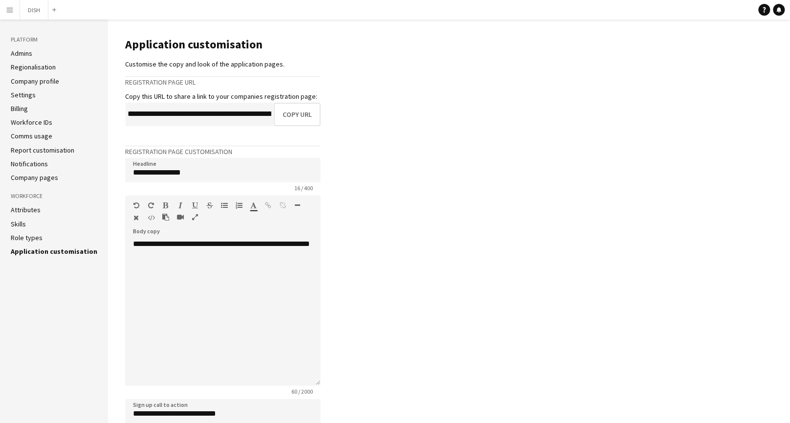
click at [11, 11] on app-icon "Menu" at bounding box center [10, 10] width 8 height 8
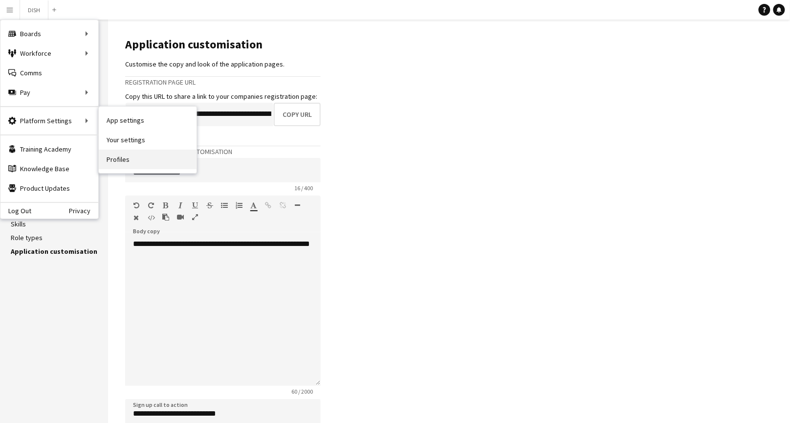
click at [122, 153] on link "Profiles" at bounding box center [148, 159] width 98 height 20
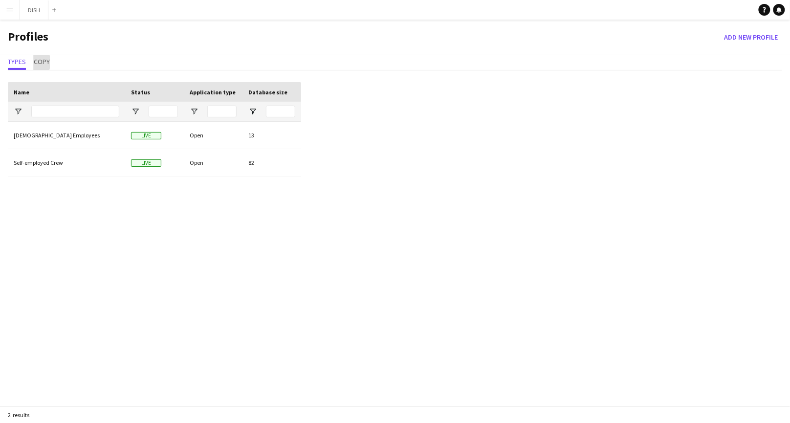
click at [37, 62] on span "Copy" at bounding box center [42, 61] width 16 height 7
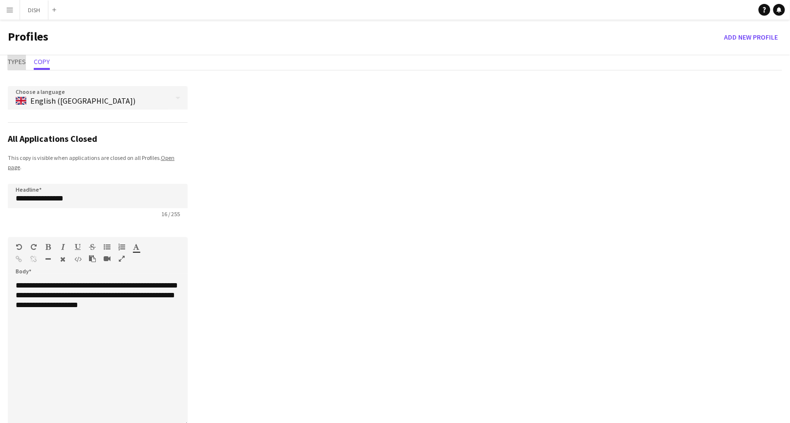
click at [18, 59] on span "Types" at bounding box center [17, 61] width 18 height 7
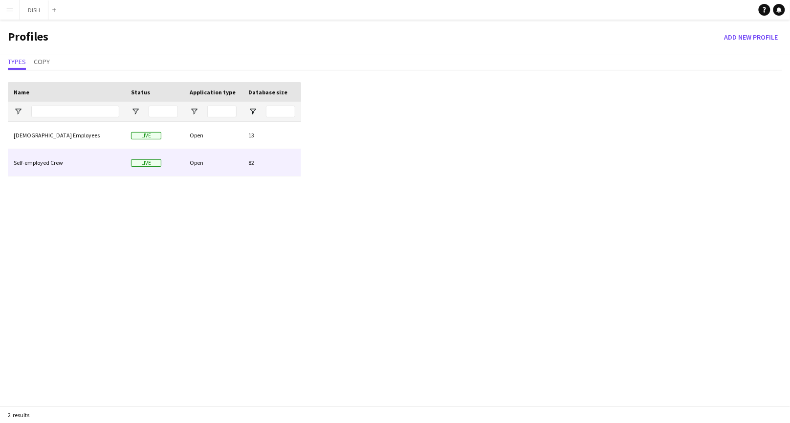
click at [85, 157] on div "Self-employed Crew" at bounding box center [66, 162] width 117 height 27
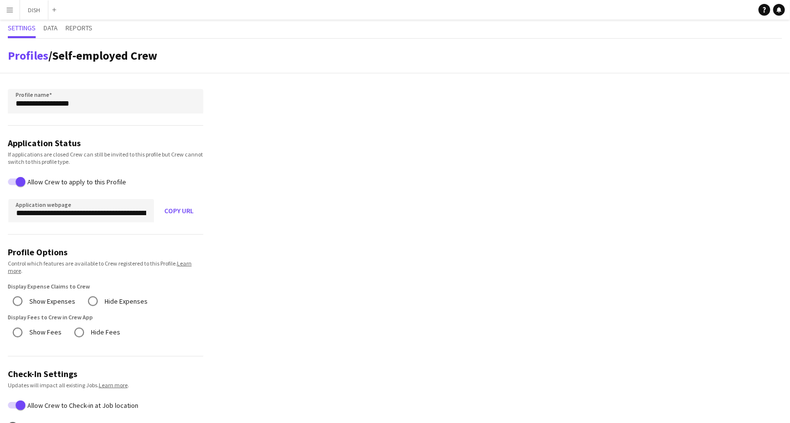
click at [61, 26] on div "Settings Data Reports" at bounding box center [395, 29] width 774 height 19
drag, startPoint x: 59, startPoint y: 24, endPoint x: 54, endPoint y: 25, distance: 5.5
click at [56, 25] on div "Settings Data Reports" at bounding box center [395, 29] width 774 height 19
click at [52, 27] on span "Data" at bounding box center [50, 27] width 14 height 7
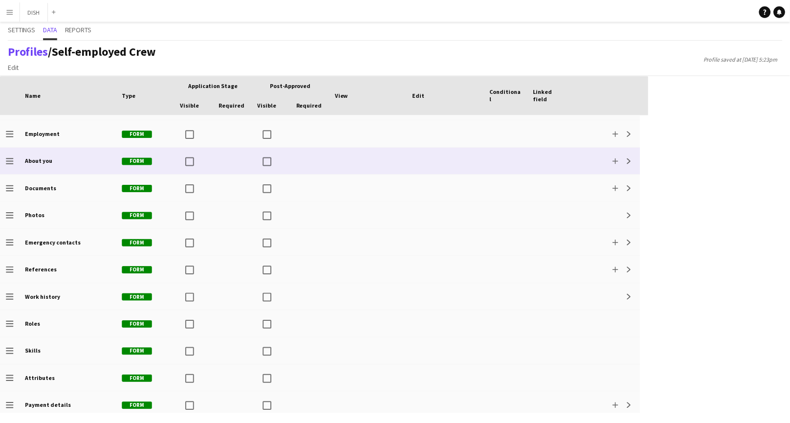
scroll to position [55, 0]
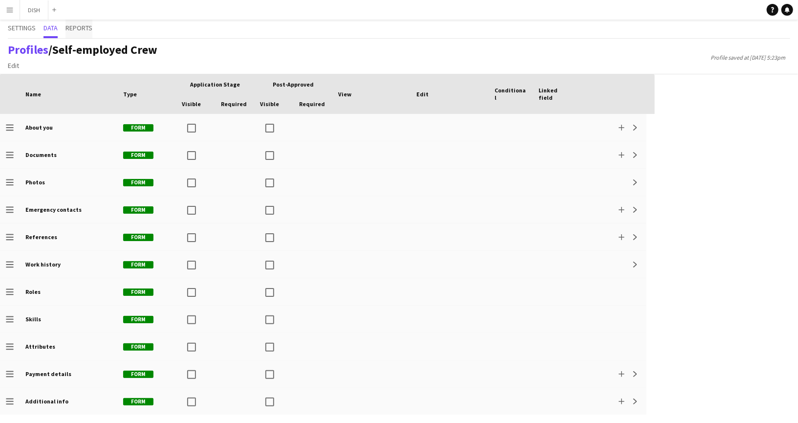
click at [76, 27] on span "Reports" at bounding box center [78, 27] width 27 height 7
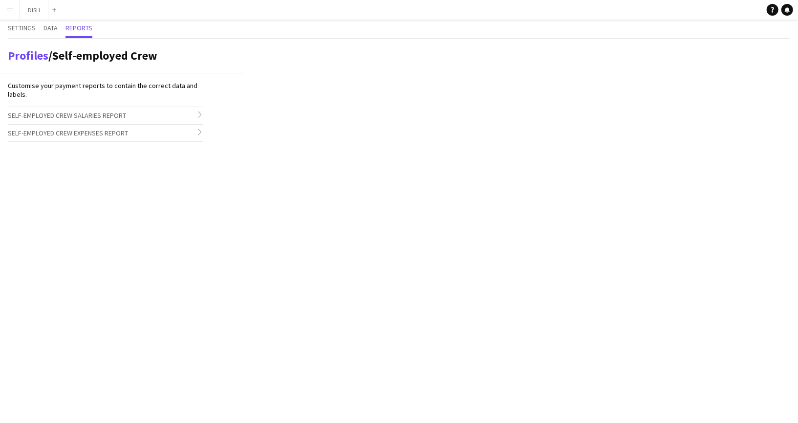
click at [46, 114] on span "Self-employed Crew Salaries Report" at bounding box center [67, 115] width 118 height 9
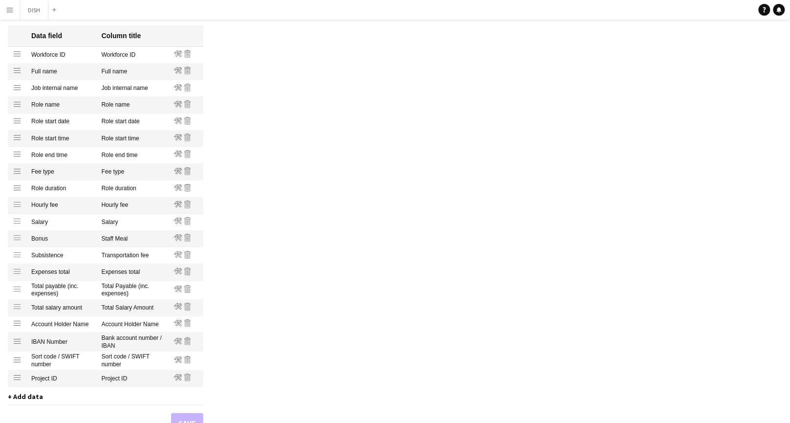
scroll to position [213, 0]
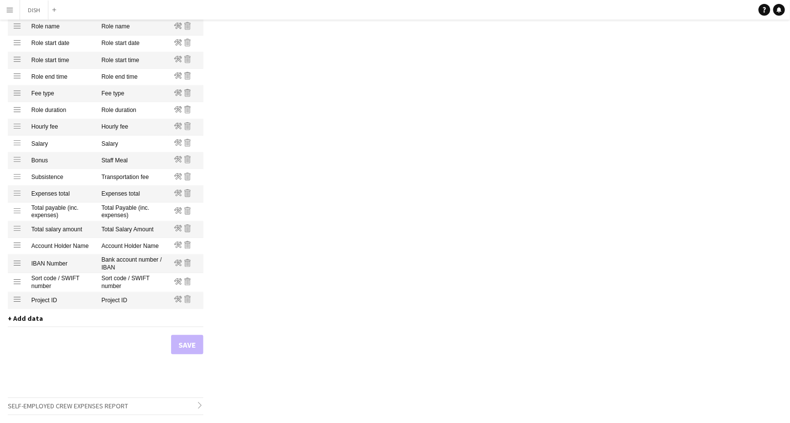
click at [26, 317] on span "+ Add data" at bounding box center [25, 318] width 35 height 9
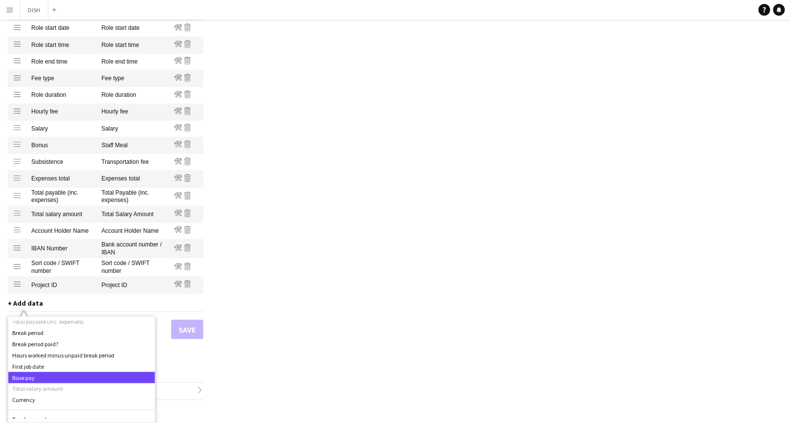
scroll to position [478, 0]
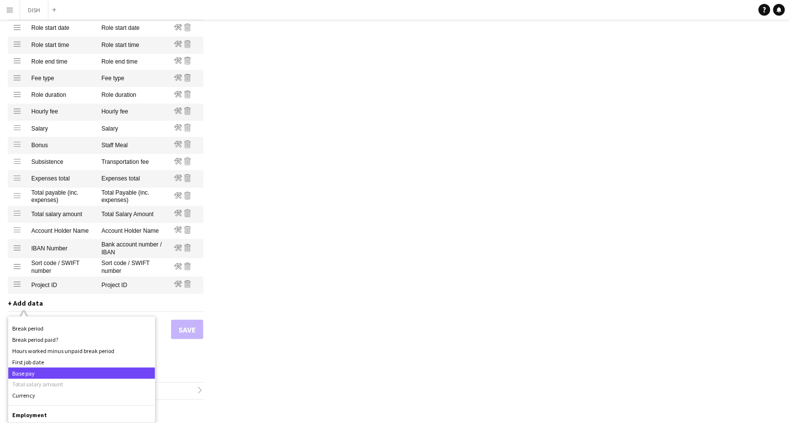
click at [104, 376] on div "Base pay" at bounding box center [81, 372] width 147 height 11
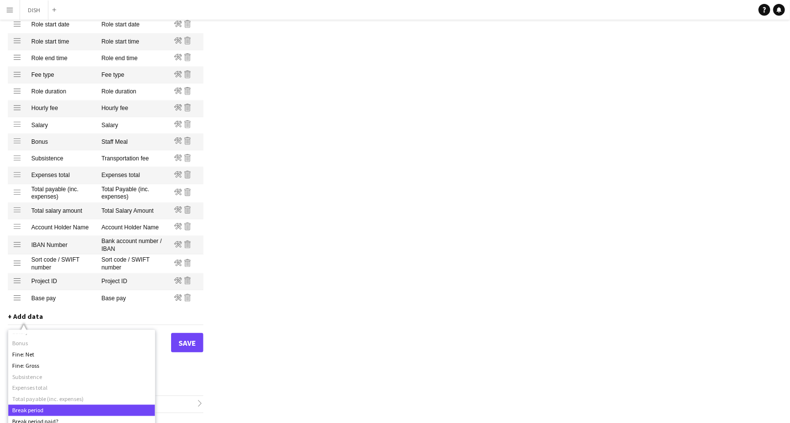
scroll to position [417, 0]
click at [189, 349] on button "Save" at bounding box center [187, 343] width 32 height 20
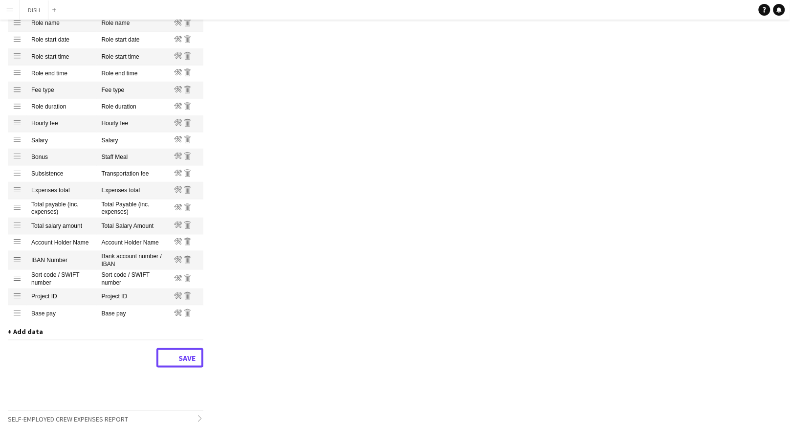
scroll to position [0, 0]
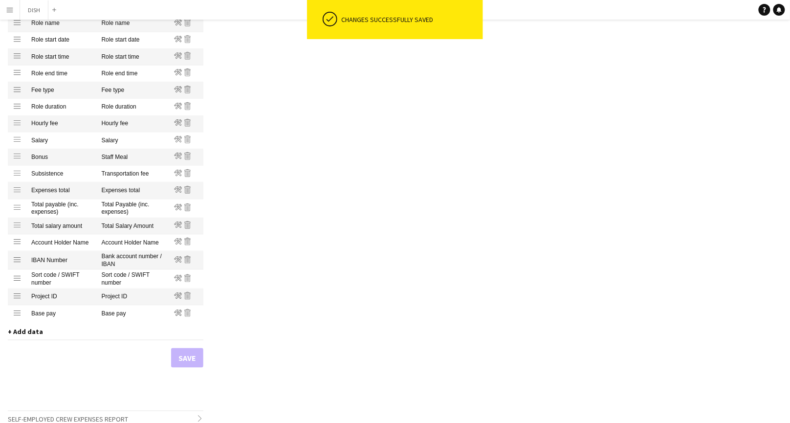
click at [11, 13] on app-icon "Menu" at bounding box center [10, 10] width 8 height 8
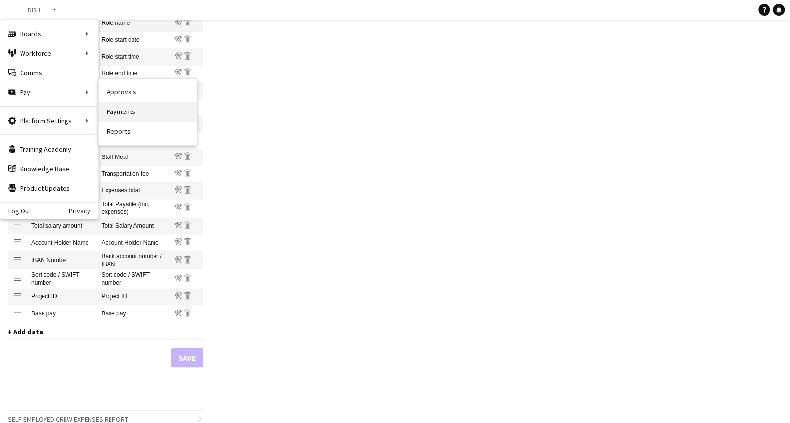
click at [123, 106] on link "Payments" at bounding box center [148, 112] width 98 height 20
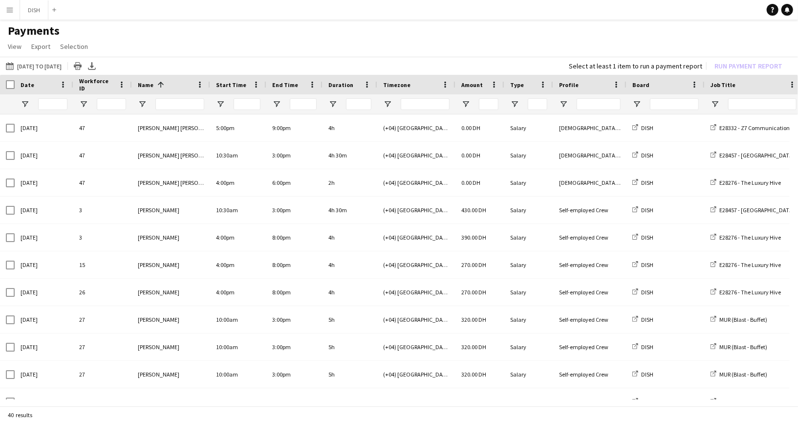
click at [7, 12] on app-icon "Menu" at bounding box center [10, 10] width 8 height 8
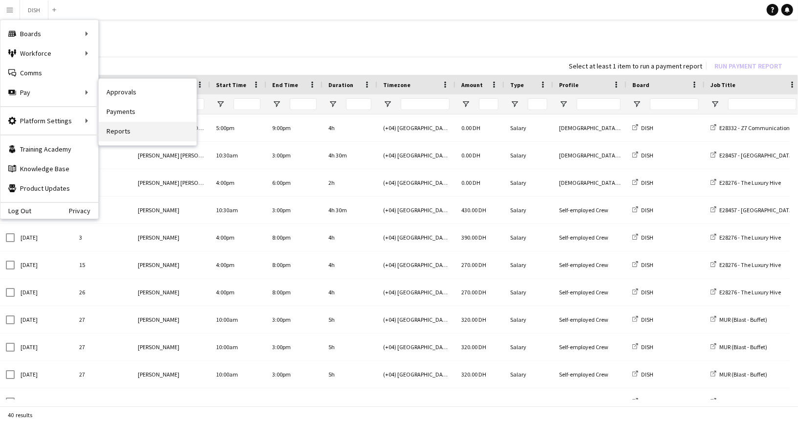
click at [136, 133] on link "Reports" at bounding box center [148, 132] width 98 height 20
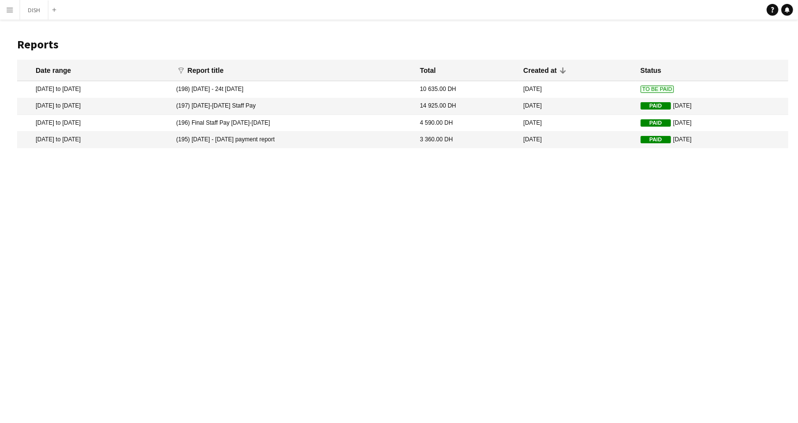
click at [102, 91] on mat-cell "18 Aug 2025 to 24 Aug 2025" at bounding box center [94, 89] width 154 height 17
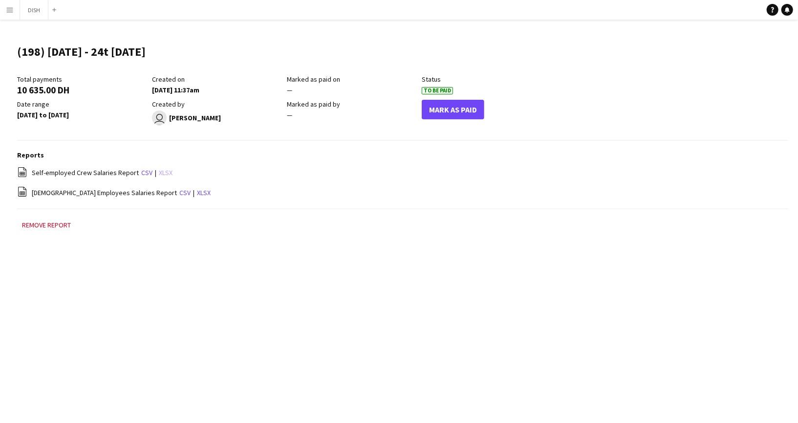
click at [162, 172] on link "xlsx" at bounding box center [166, 172] width 14 height 9
click at [771, 9] on icon "Help" at bounding box center [772, 10] width 6 height 6
